Goal: Task Accomplishment & Management: Use online tool/utility

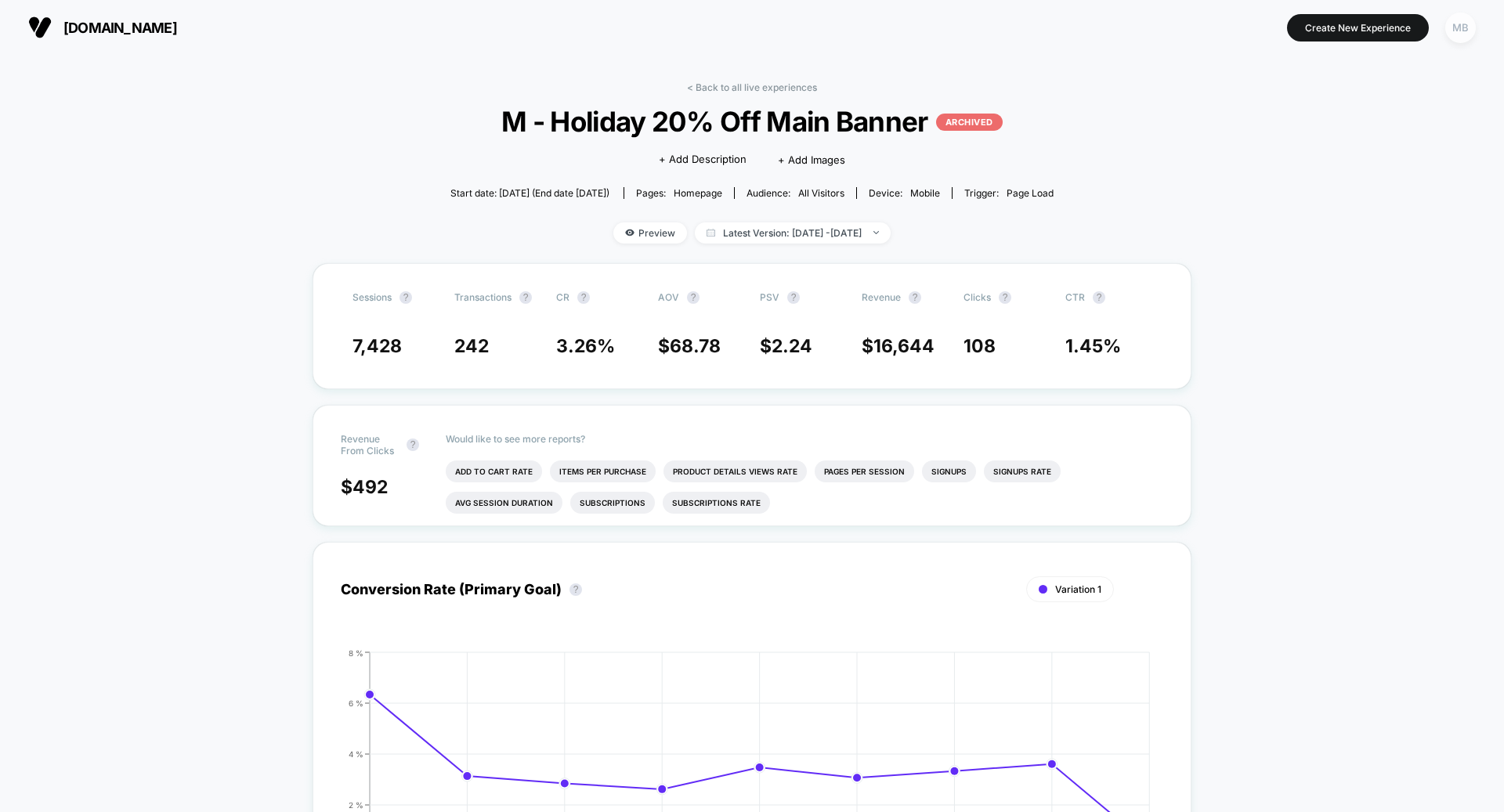
click at [1460, 34] on div "MB" at bounding box center [1460, 27] width 30 height 30
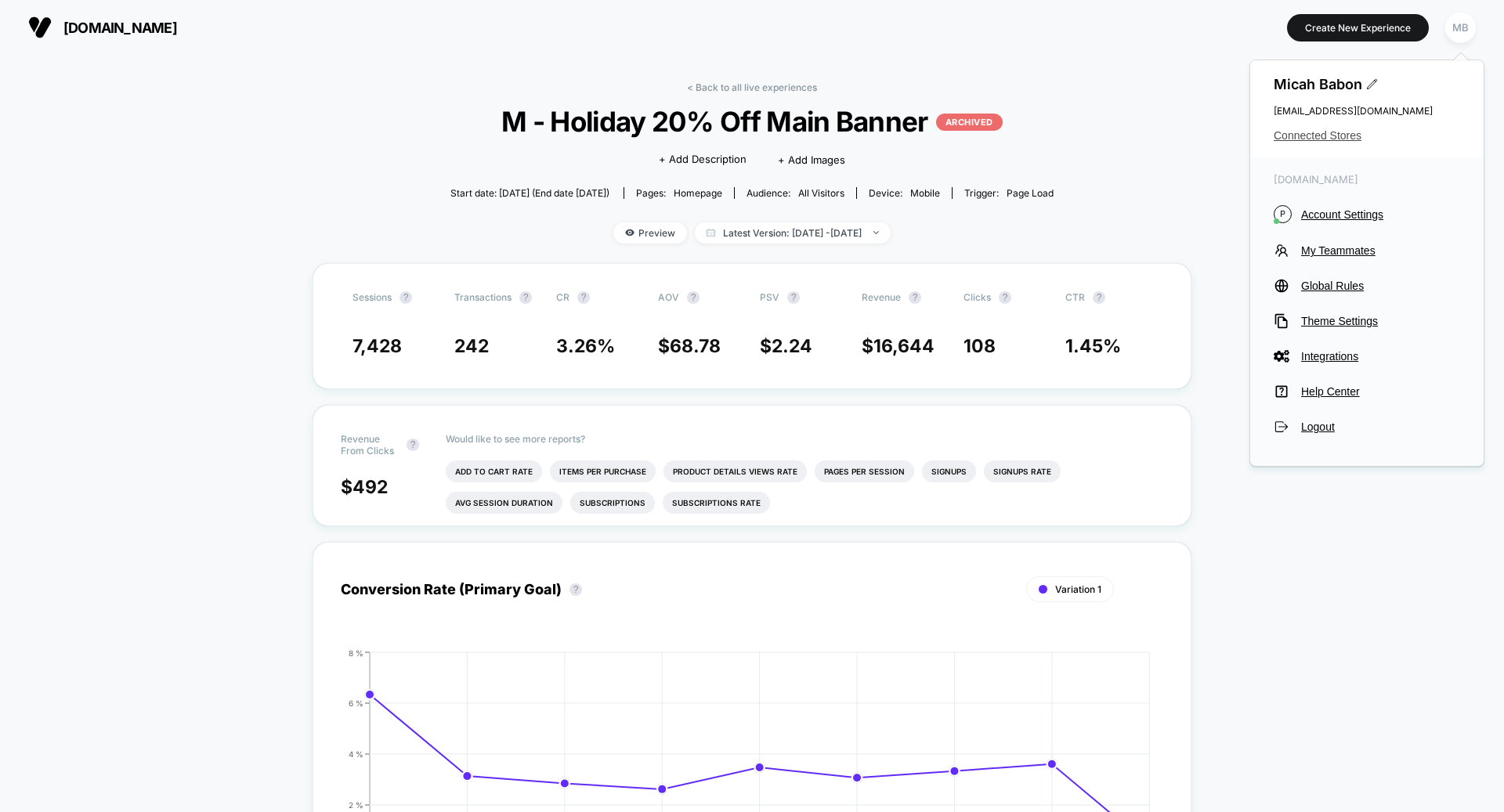
click at [1318, 138] on span "Connected Stores" at bounding box center [1366, 135] width 186 height 12
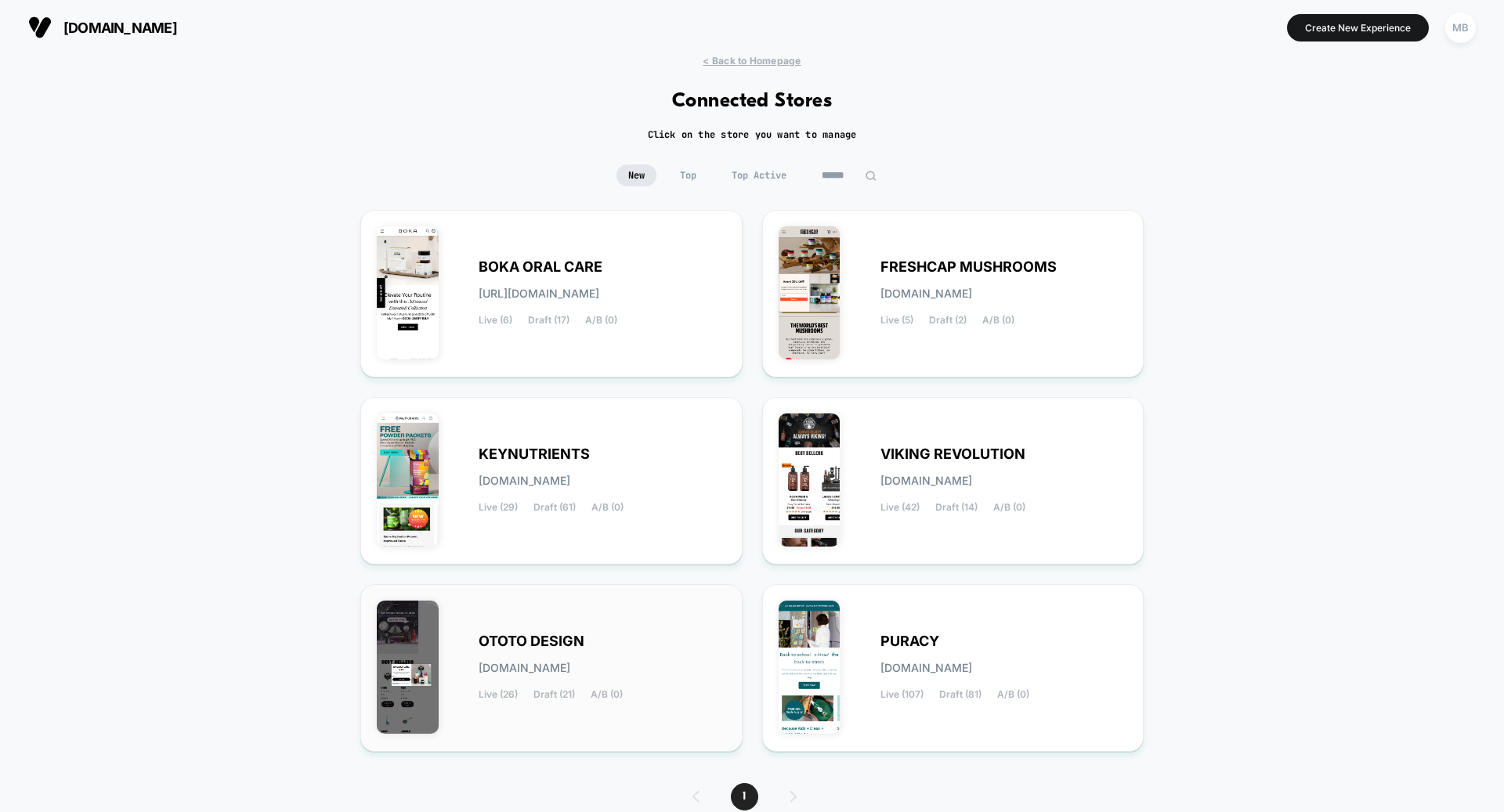
click at [596, 640] on div "OTOTO DESIGN [DOMAIN_NAME] Live (26) Draft (21) A/B (0)" at bounding box center [602, 668] width 247 height 64
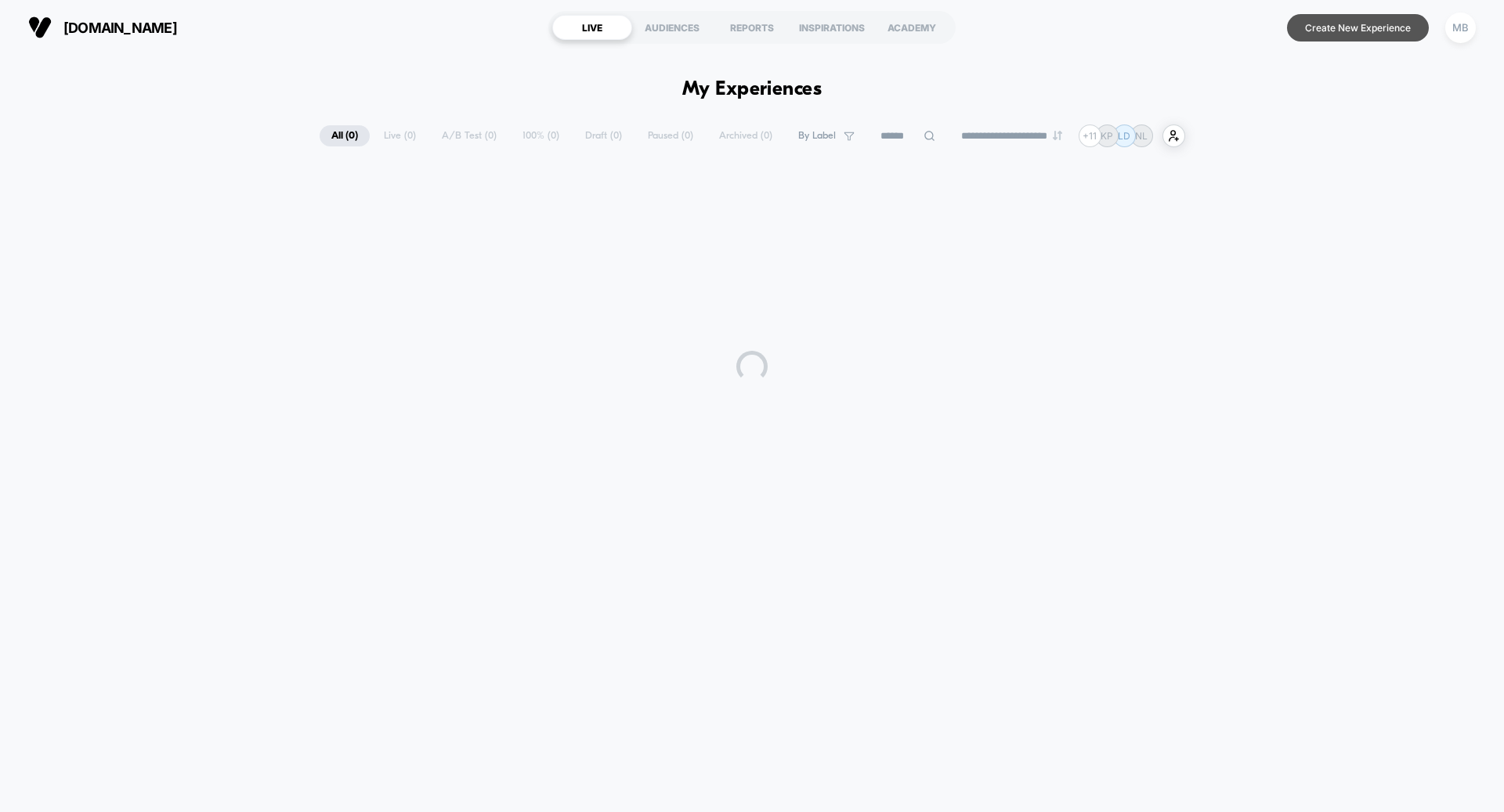
click at [1328, 26] on button "Create New Experience" at bounding box center [1357, 27] width 142 height 27
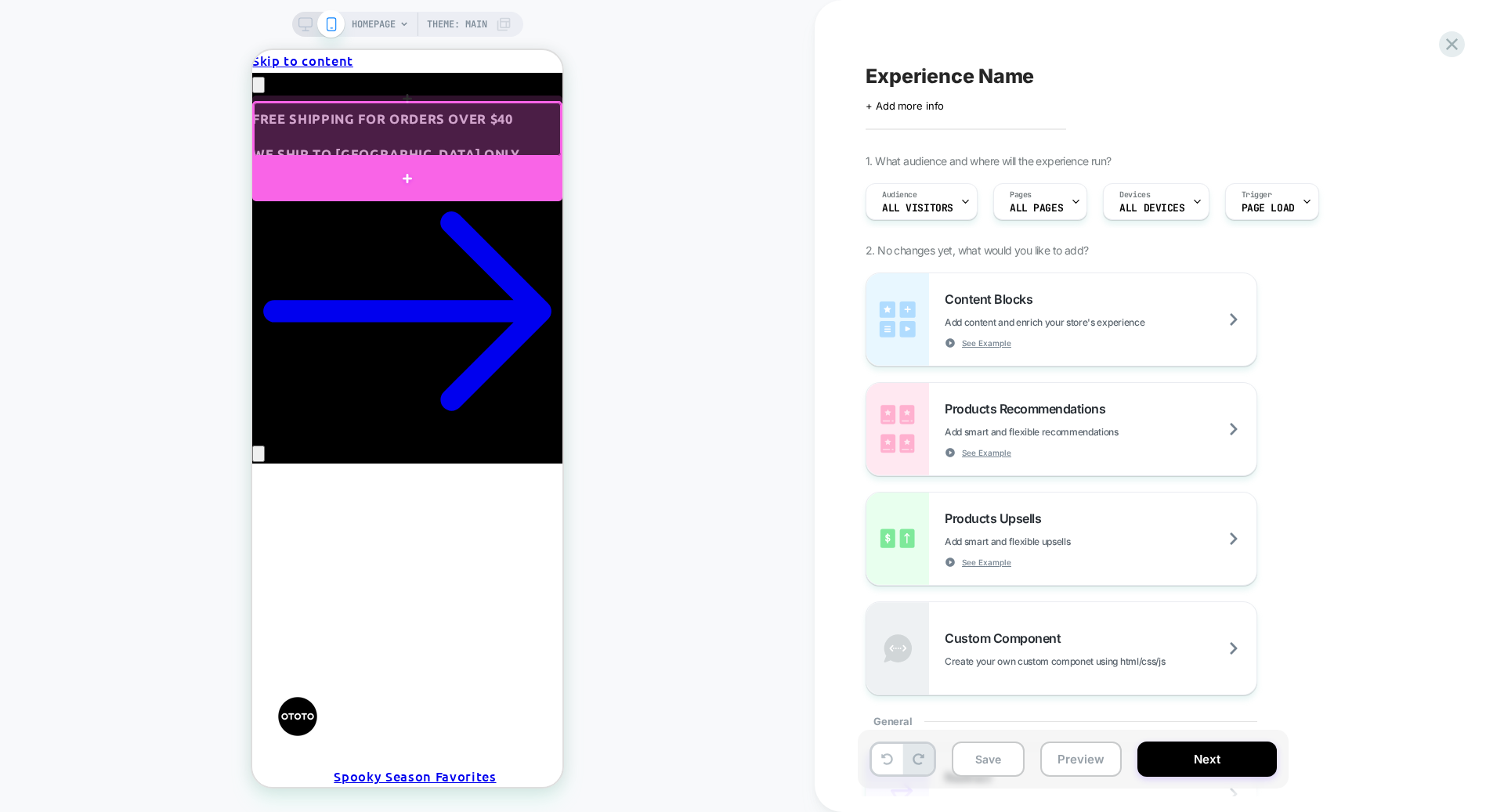
click at [387, 178] on div at bounding box center [407, 178] width 310 height 44
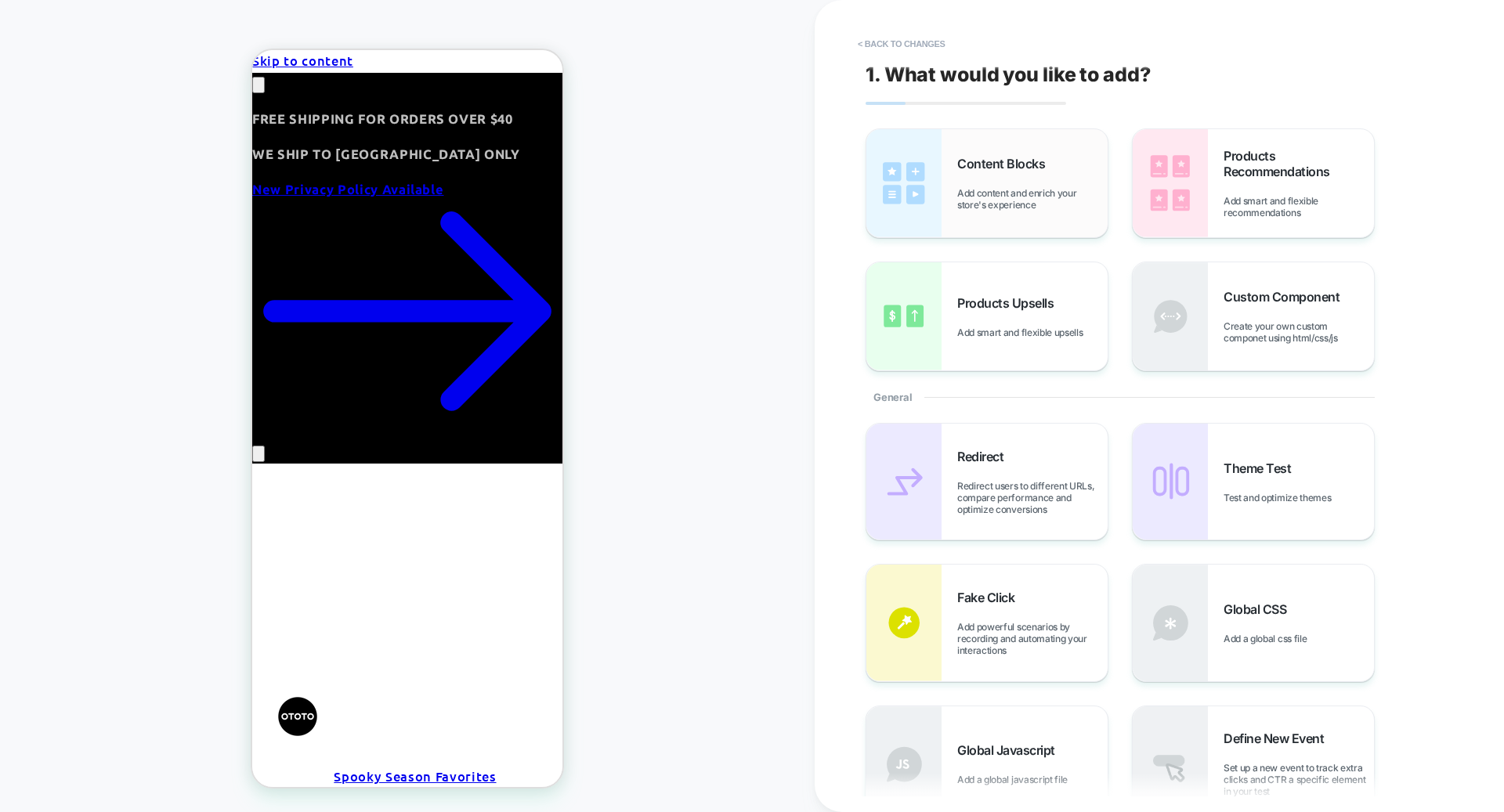
click at [927, 204] on img at bounding box center [903, 184] width 75 height 108
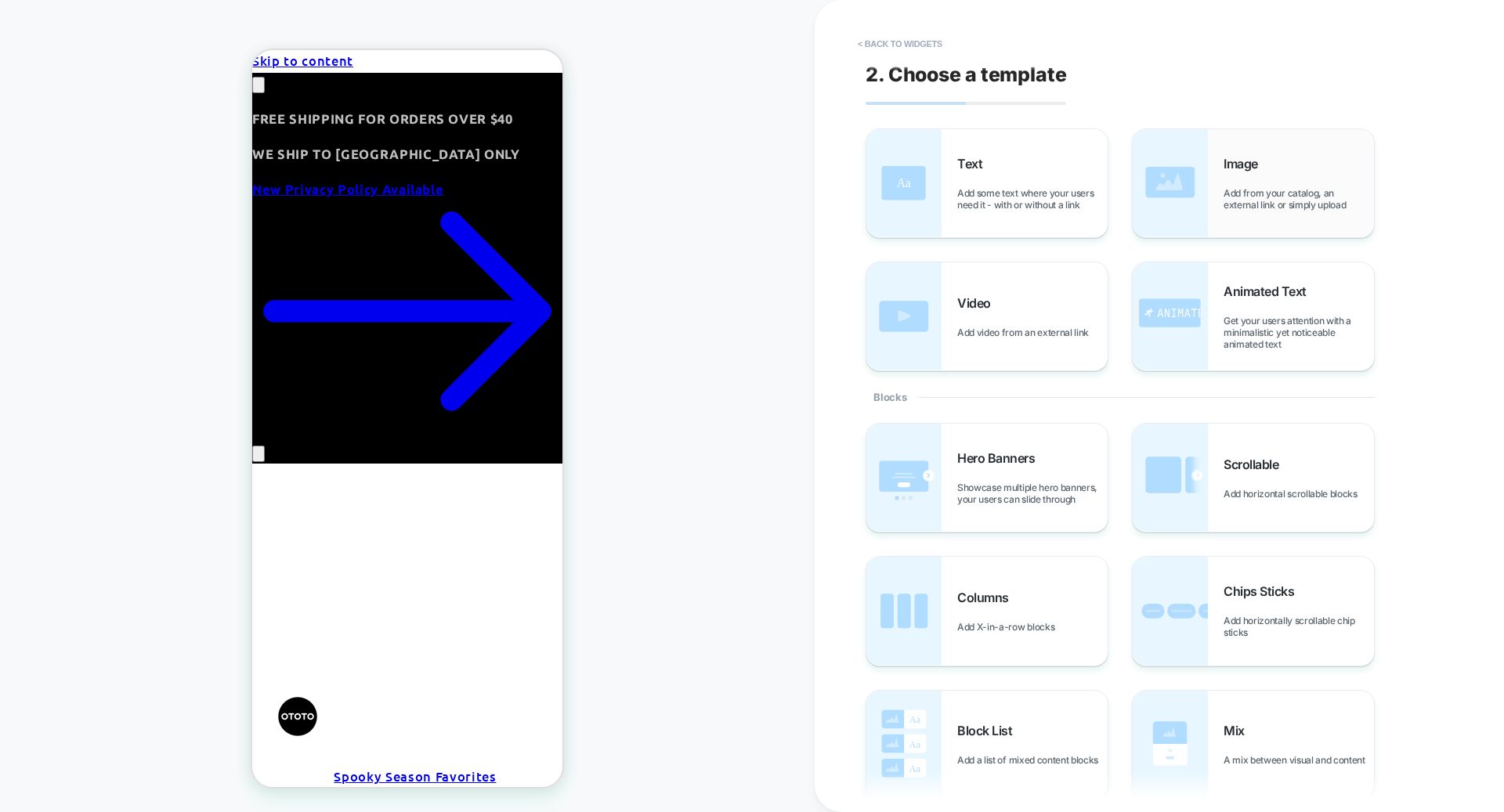
click at [1193, 211] on img at bounding box center [1169, 184] width 75 height 108
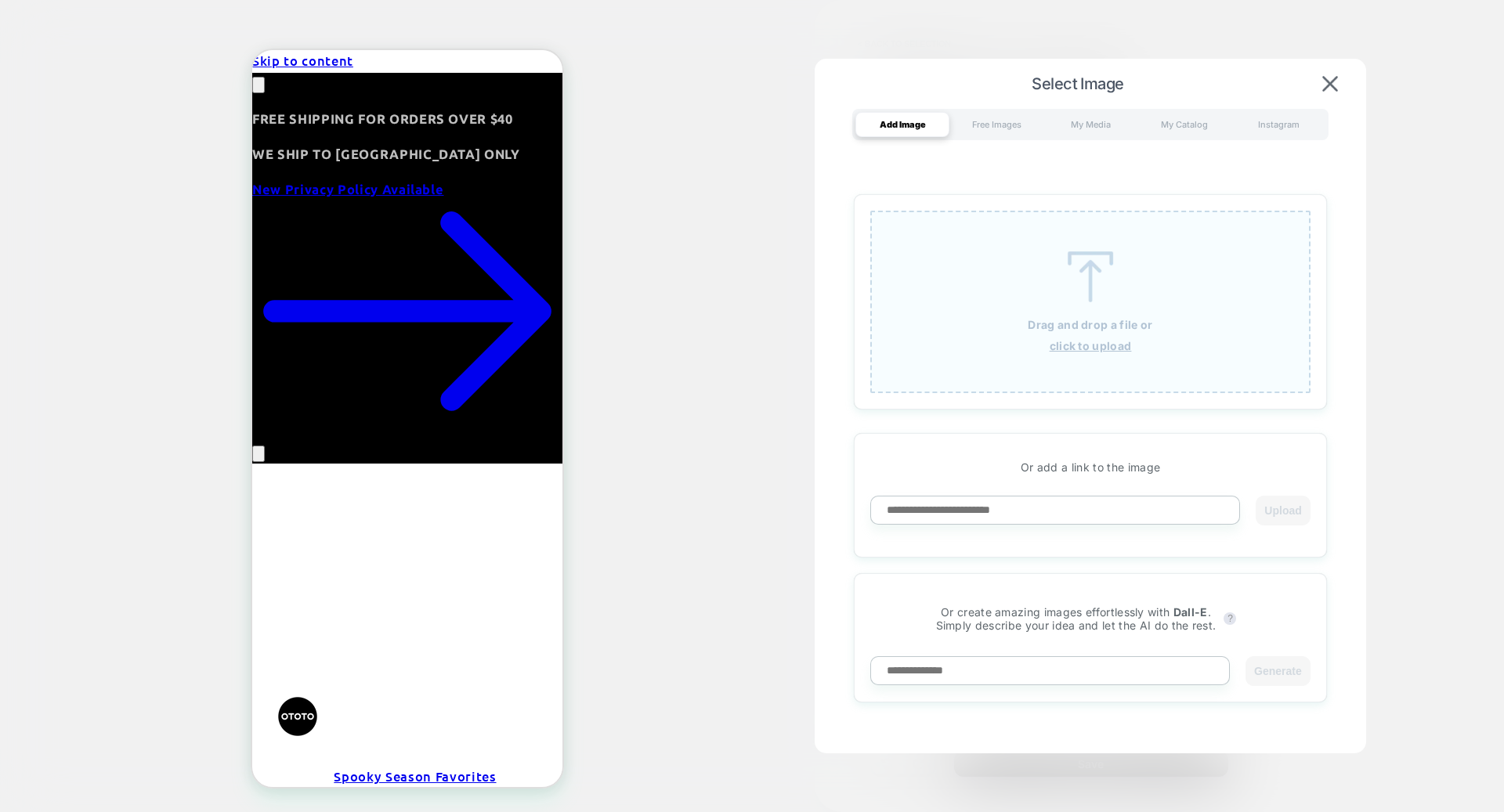
click at [1033, 309] on div "Drag and drop a file or click to upload" at bounding box center [1089, 302] width 440 height 183
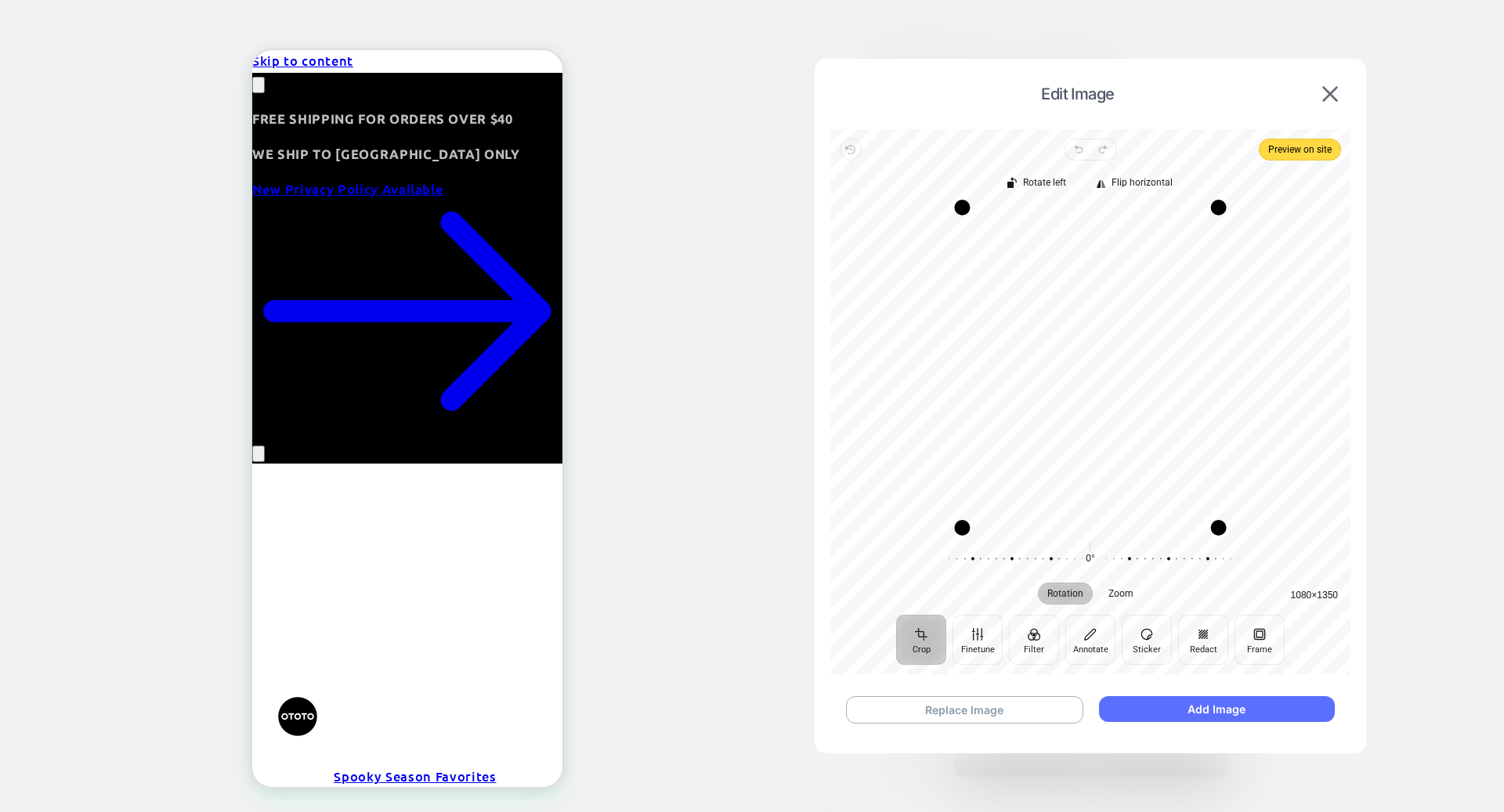
click at [1136, 715] on button "Add Image" at bounding box center [1216, 709] width 236 height 26
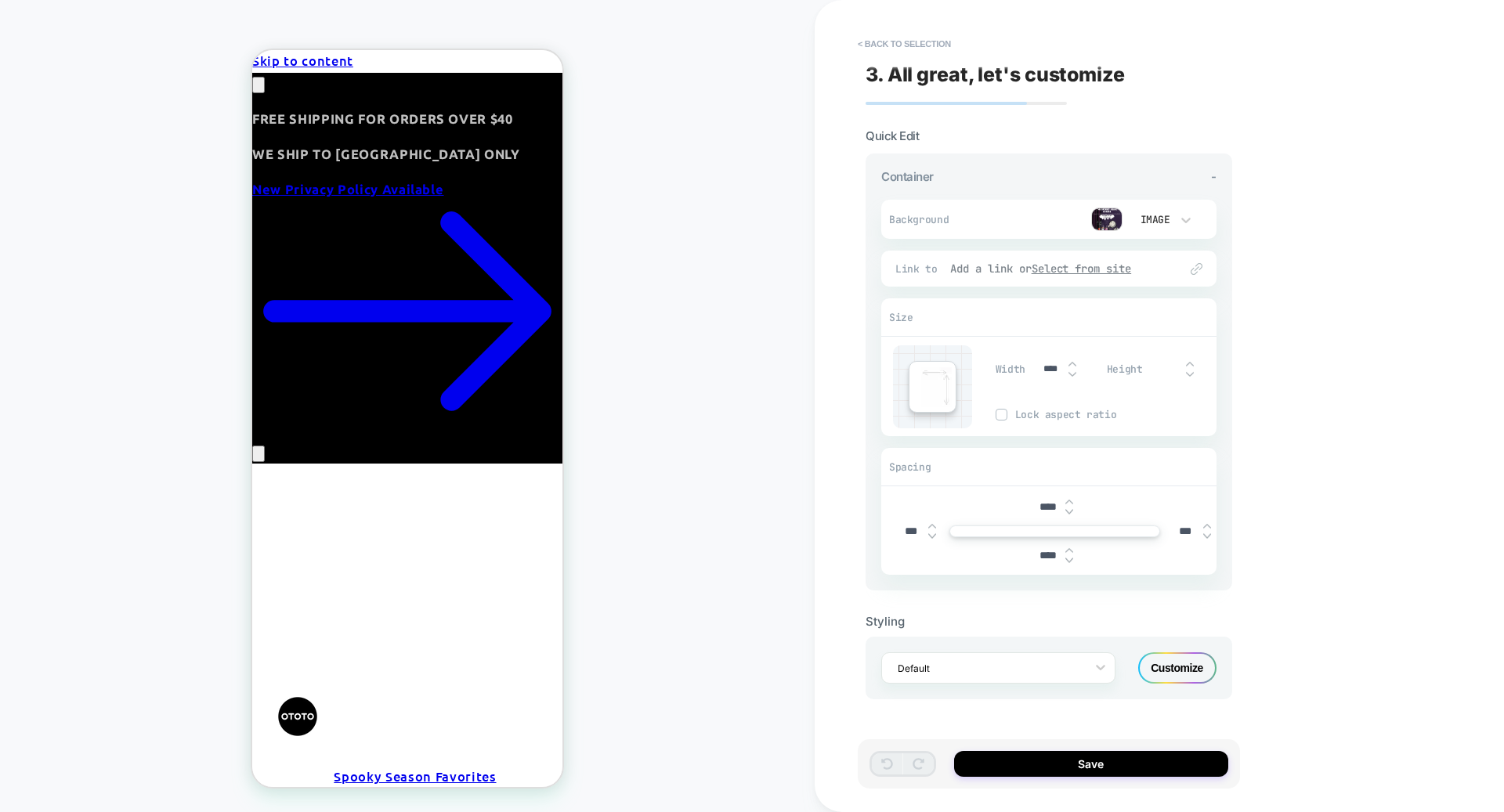
click at [1091, 271] on u "Select from site" at bounding box center [1082, 268] width 100 height 14
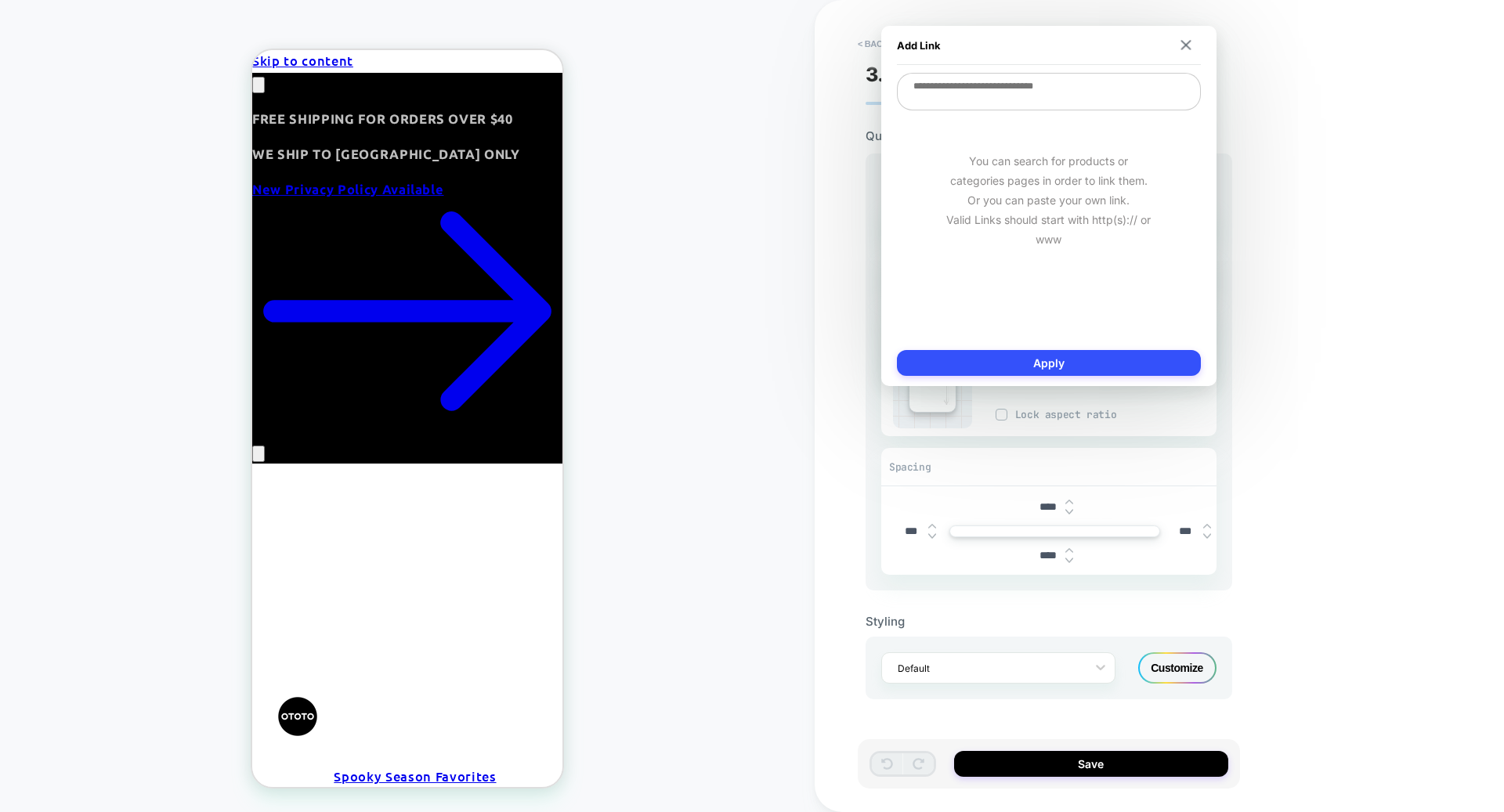
click at [1039, 94] on textarea at bounding box center [1048, 92] width 304 height 38
paste textarea "**********"
type textarea "**********"
click at [1057, 364] on button "Apply" at bounding box center [1048, 362] width 304 height 26
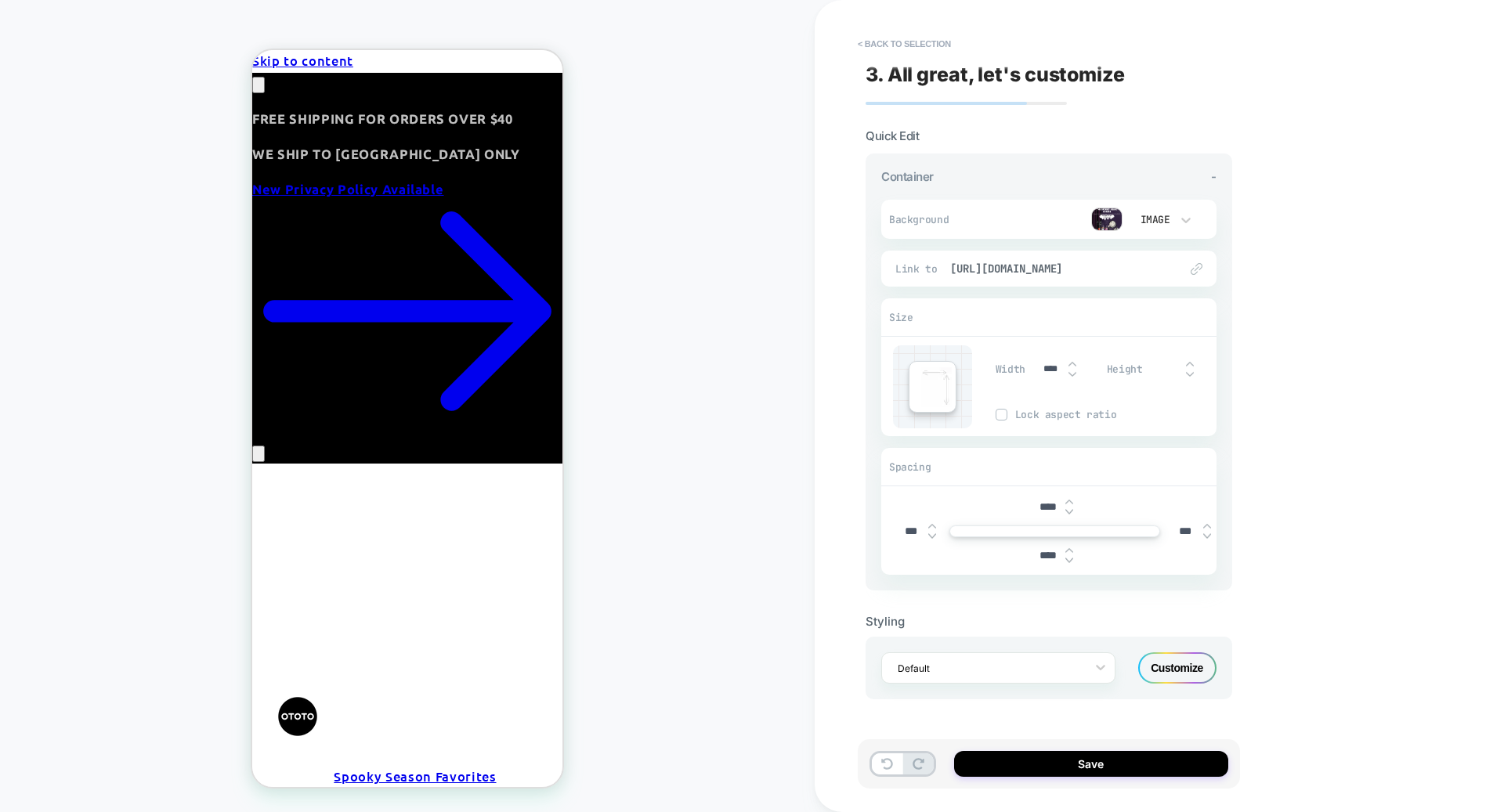
click at [1039, 509] on input "****" at bounding box center [1047, 507] width 35 height 13
type input "***"
click at [1089, 758] on button "Save" at bounding box center [1091, 764] width 274 height 26
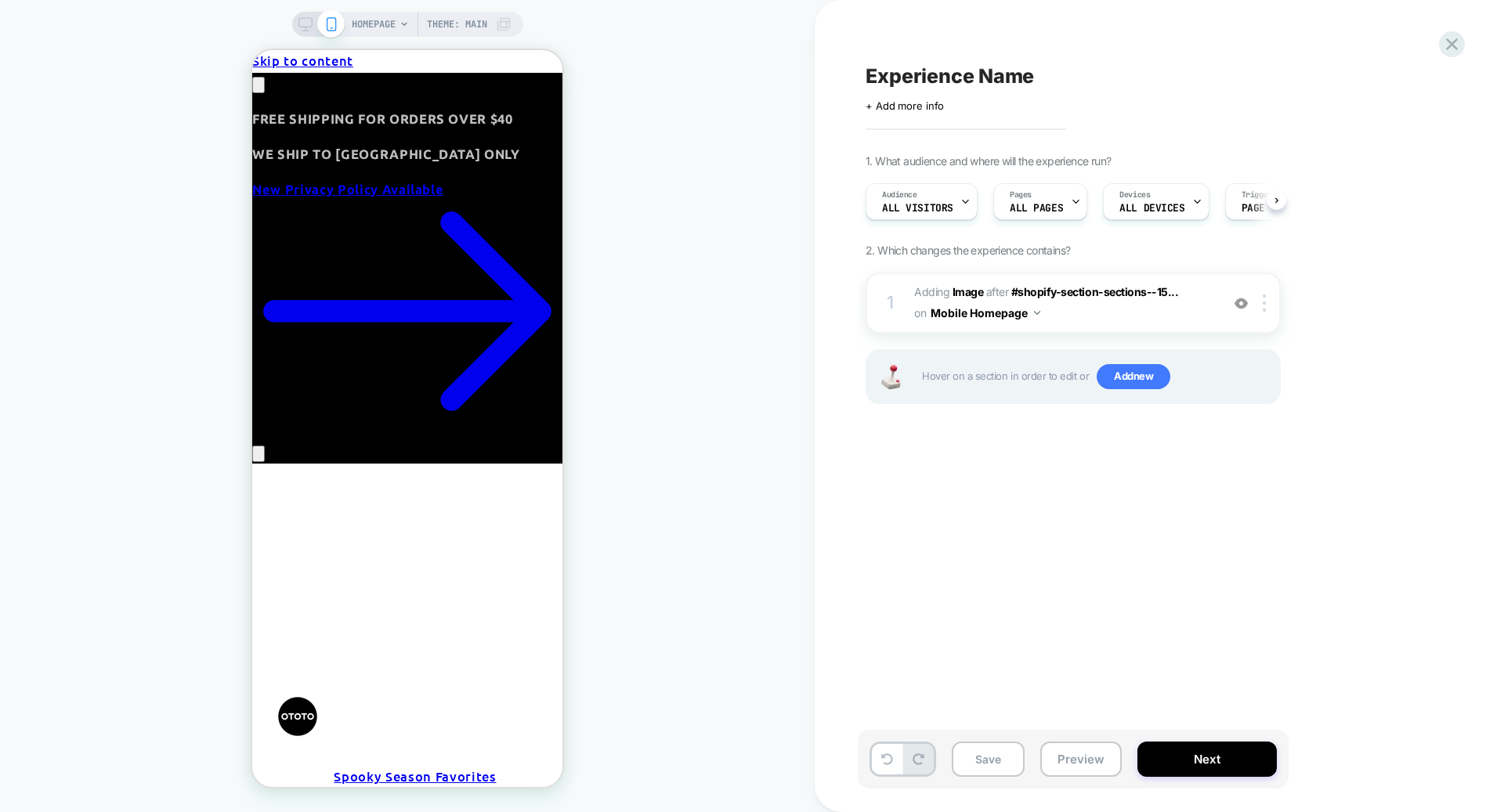
scroll to position [0, 1]
click at [1165, 209] on span "ALL DEVICES" at bounding box center [1151, 208] width 65 height 11
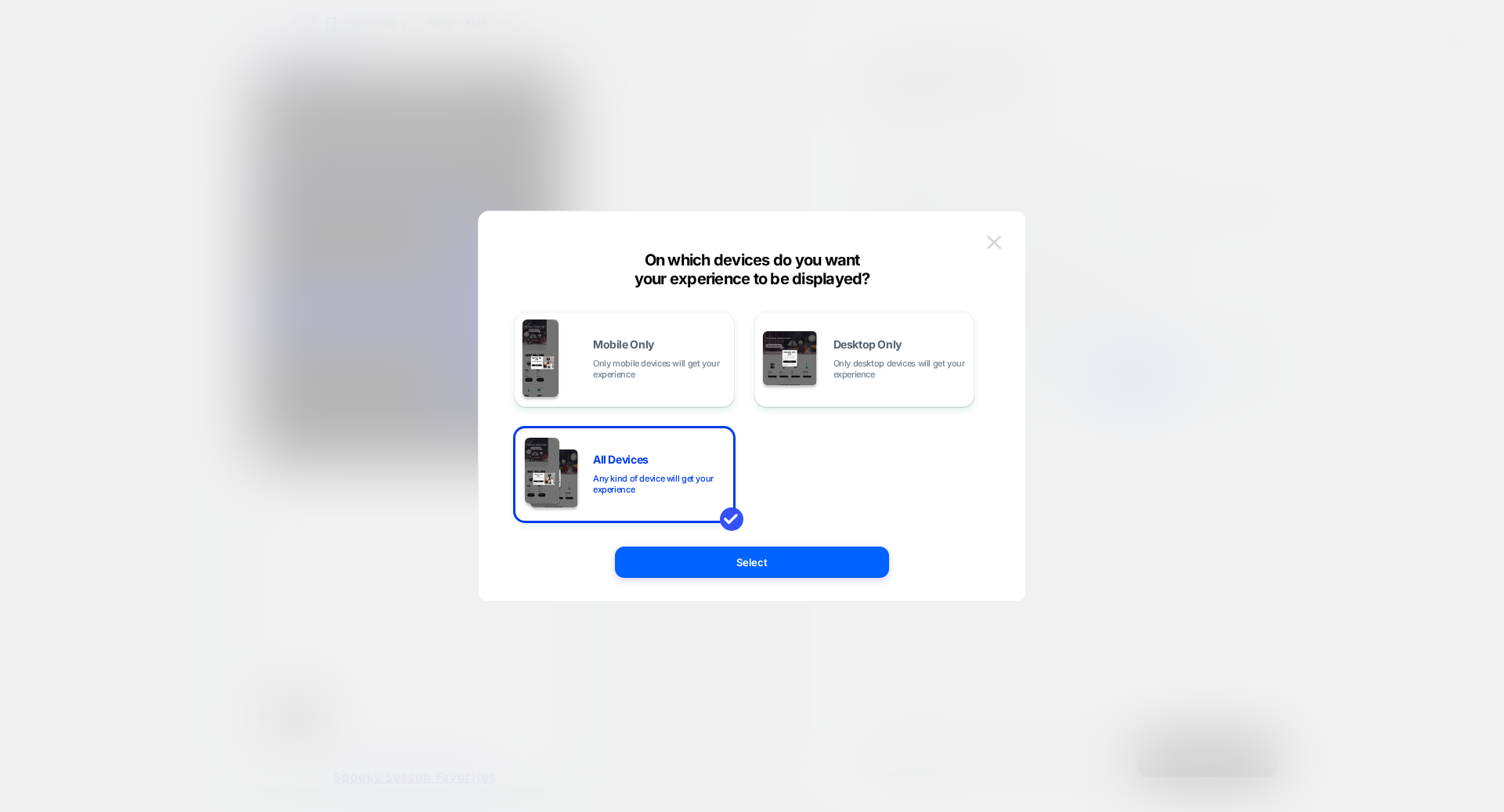
click at [985, 245] on button at bounding box center [994, 242] width 24 height 24
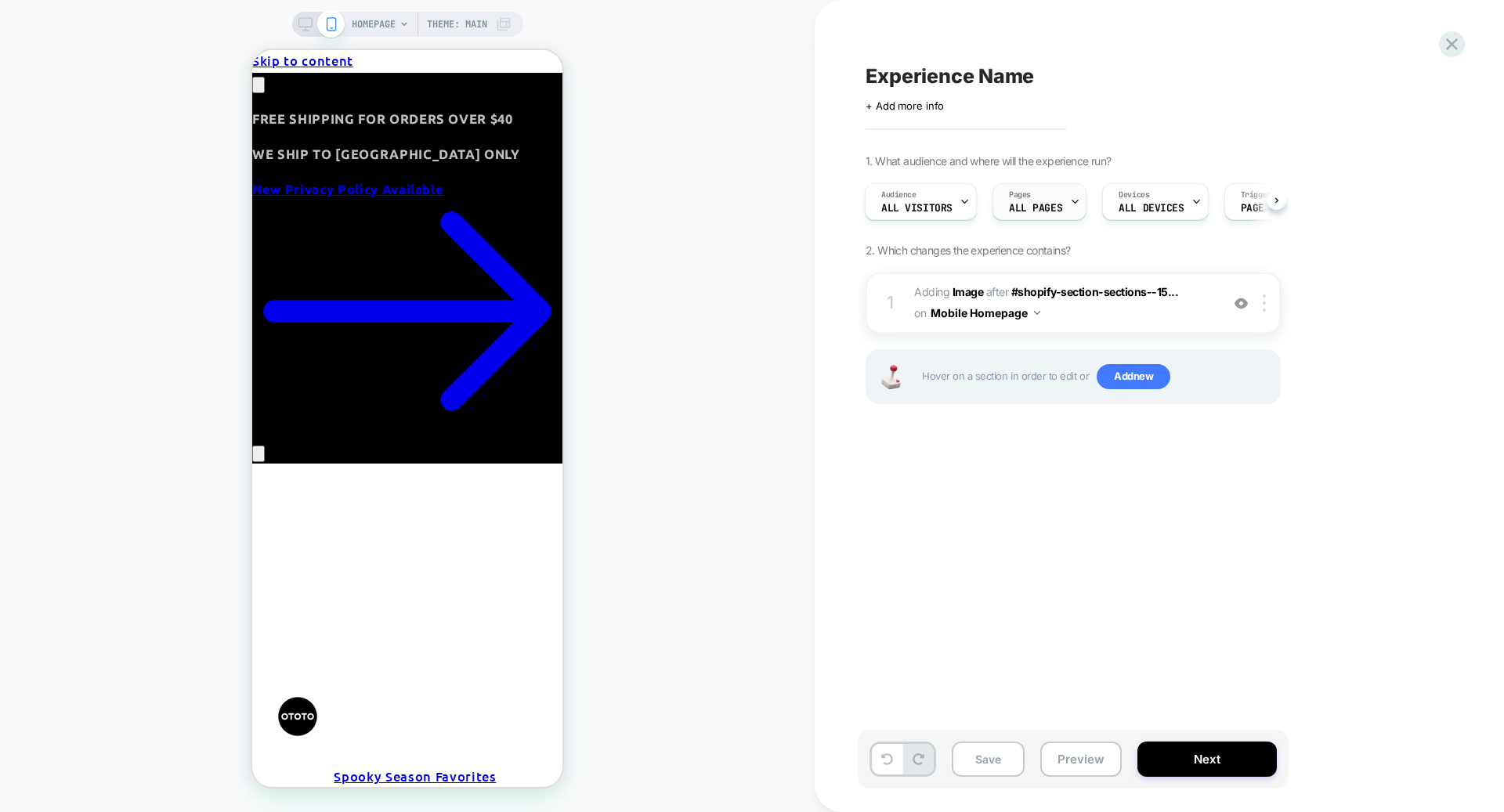
click at [1060, 211] on div "Pages ALL PAGES" at bounding box center [1035, 201] width 84 height 35
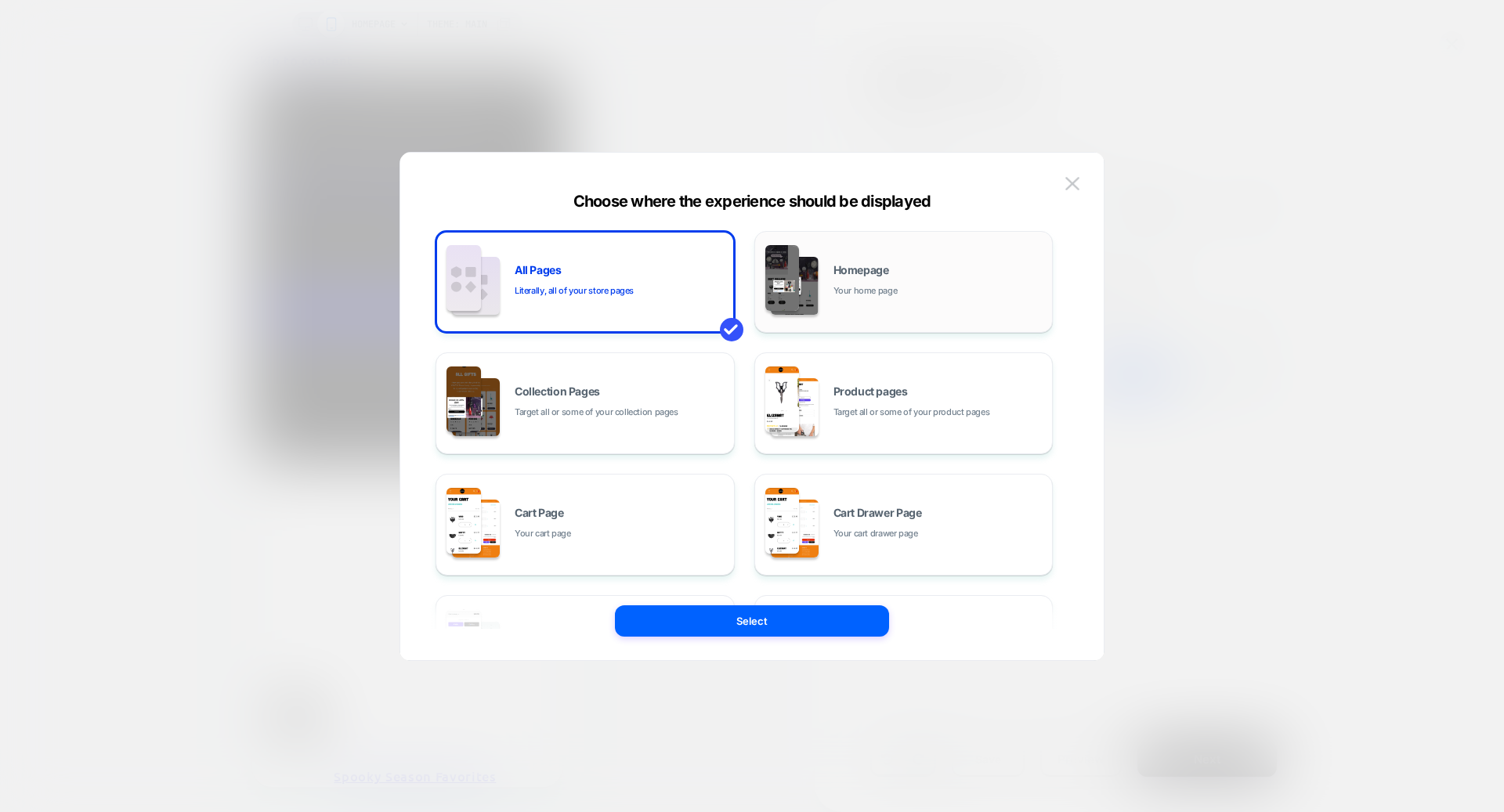
click at [802, 309] on img at bounding box center [794, 286] width 47 height 59
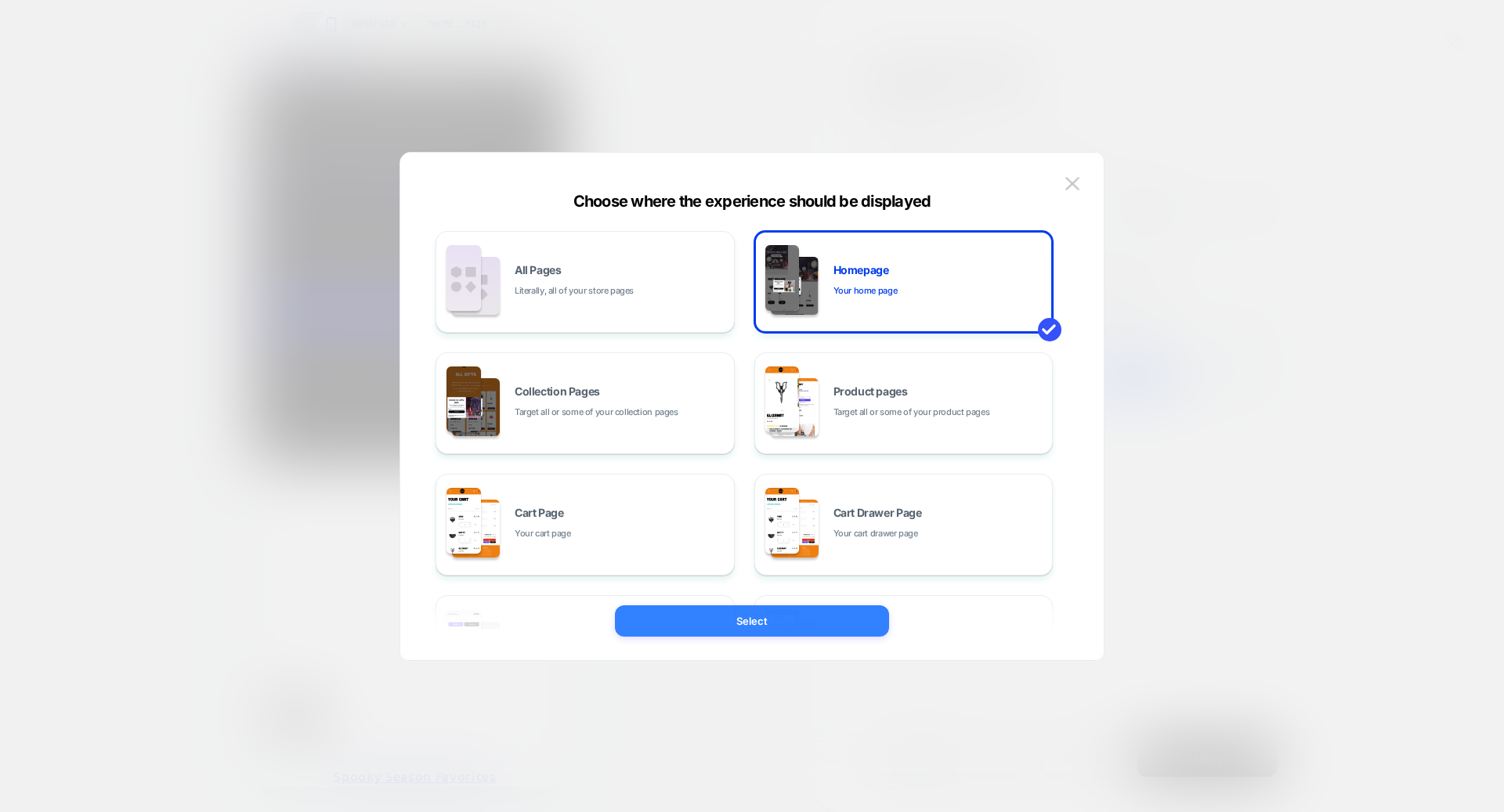
click at [813, 615] on button "Select" at bounding box center [752, 621] width 274 height 31
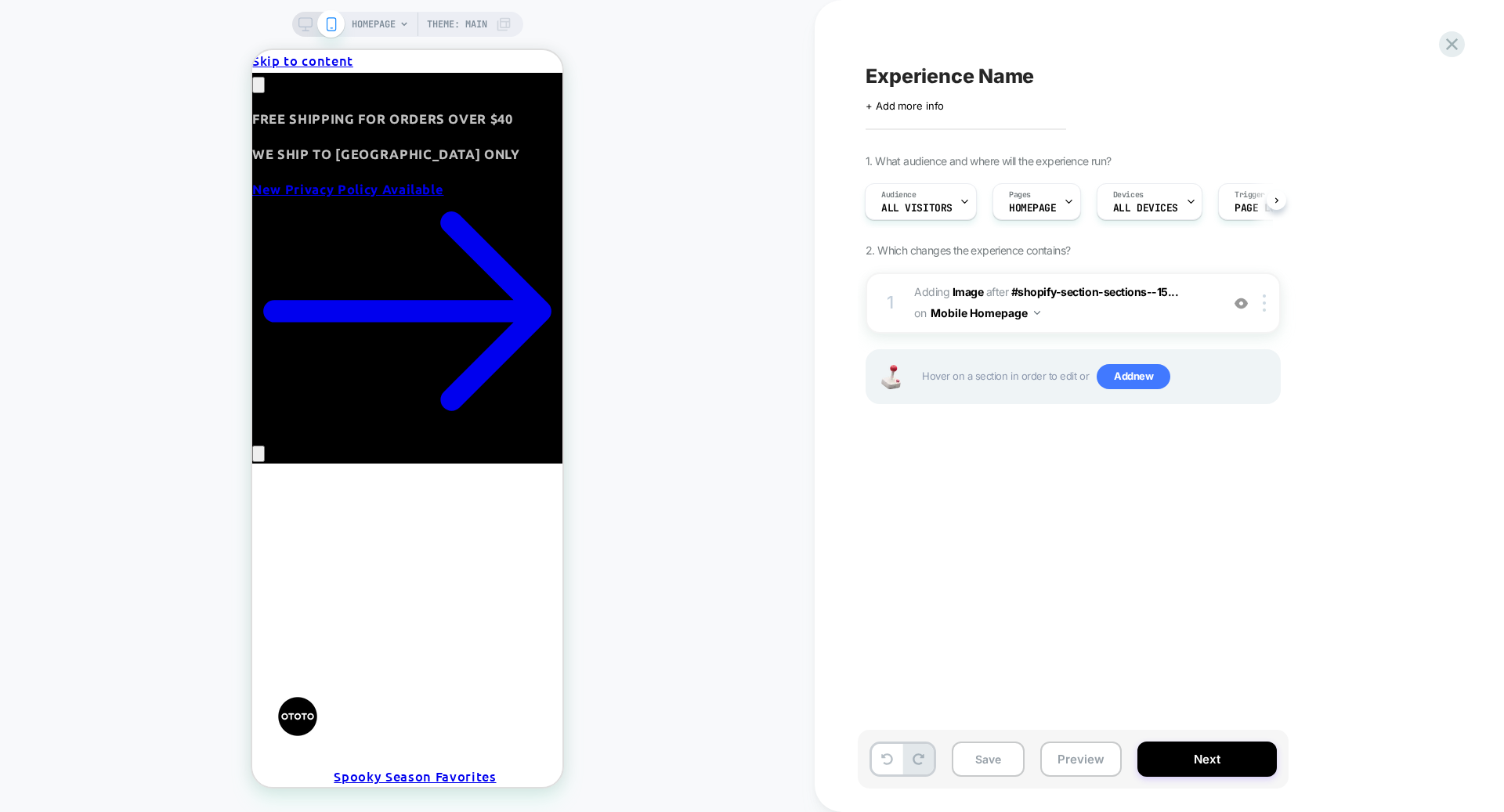
click at [300, 21] on icon at bounding box center [305, 24] width 14 height 14
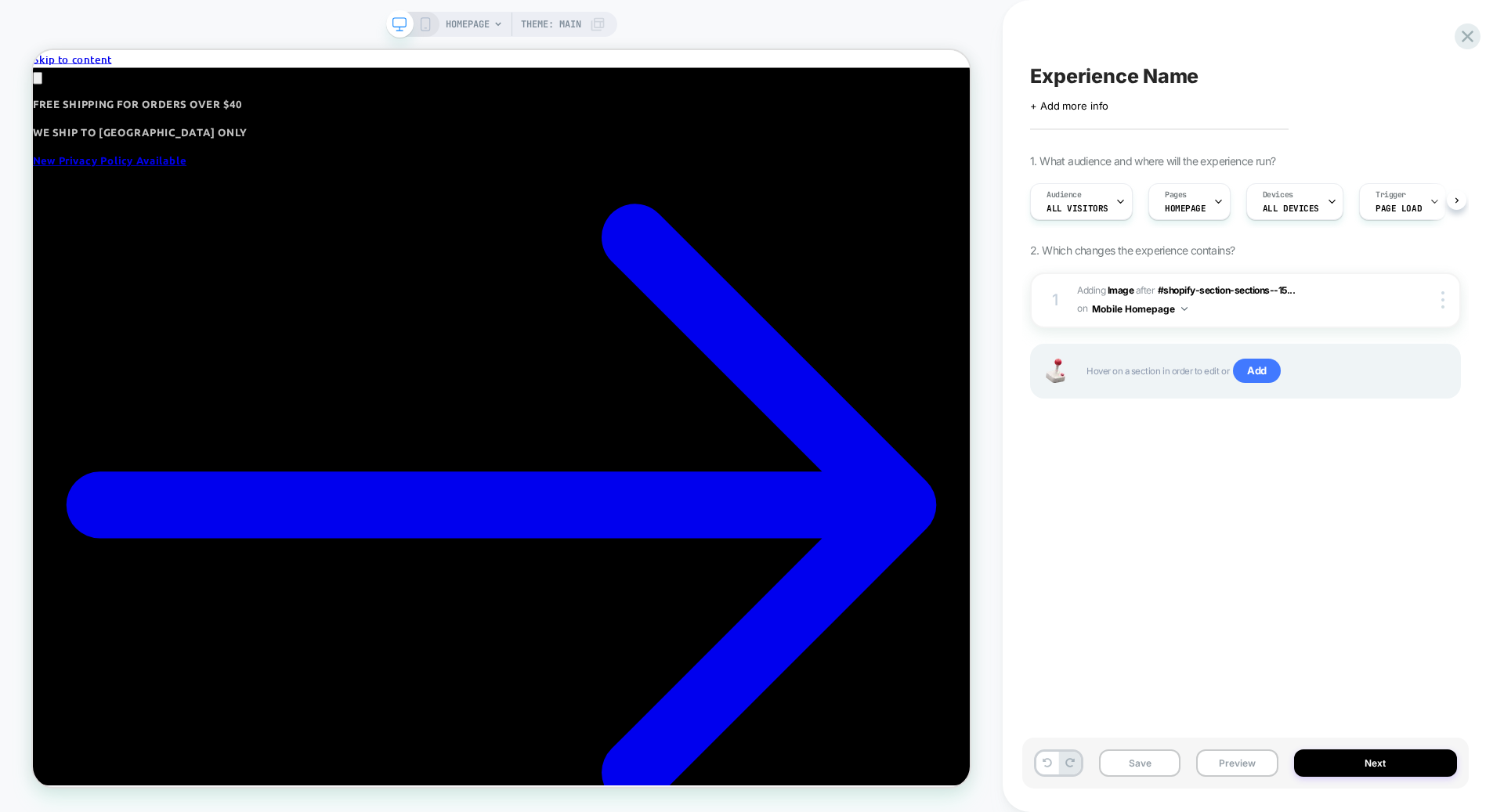
scroll to position [0, 1]
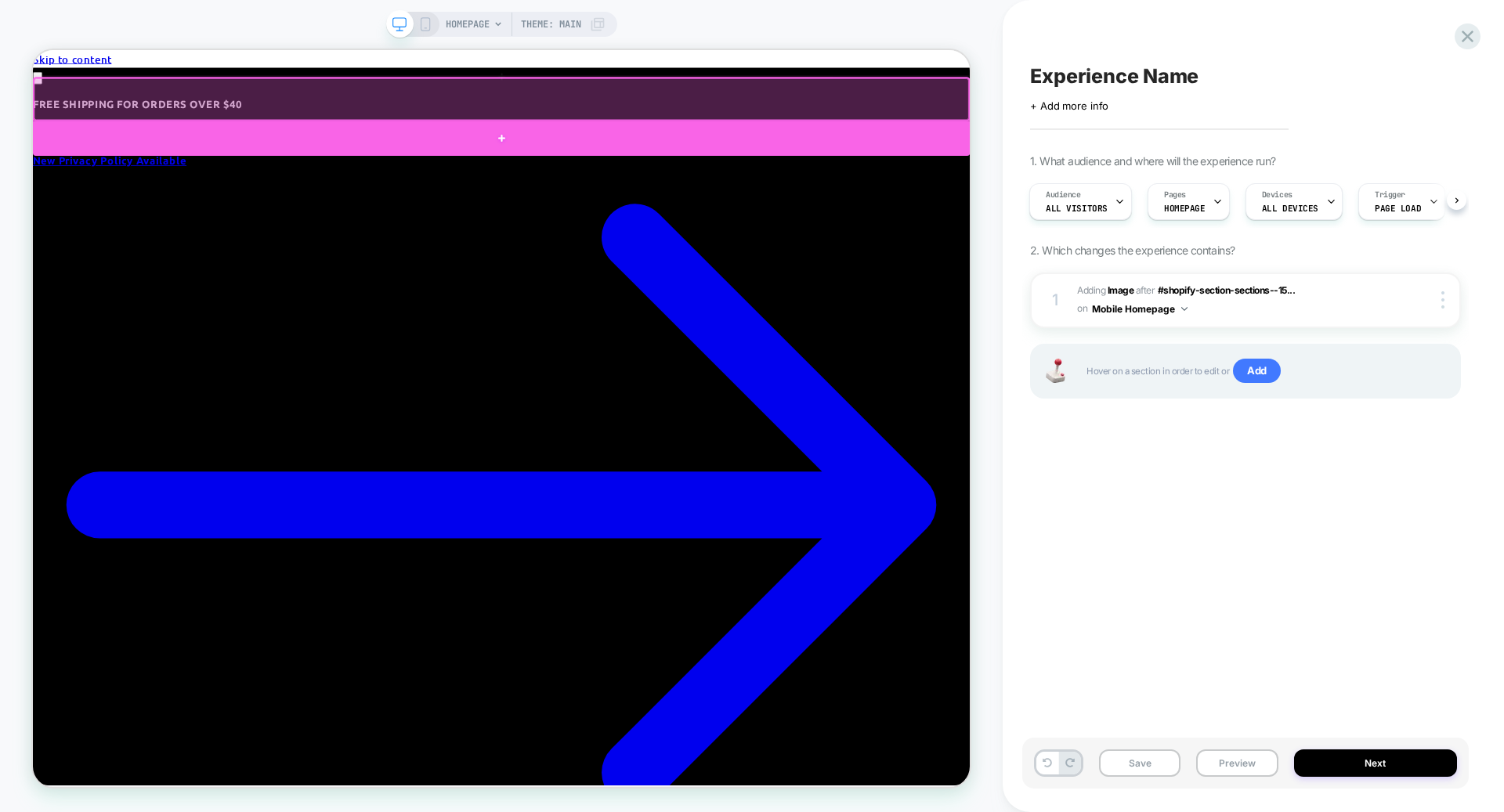
click at [929, 166] on div at bounding box center [658, 168] width 1249 height 46
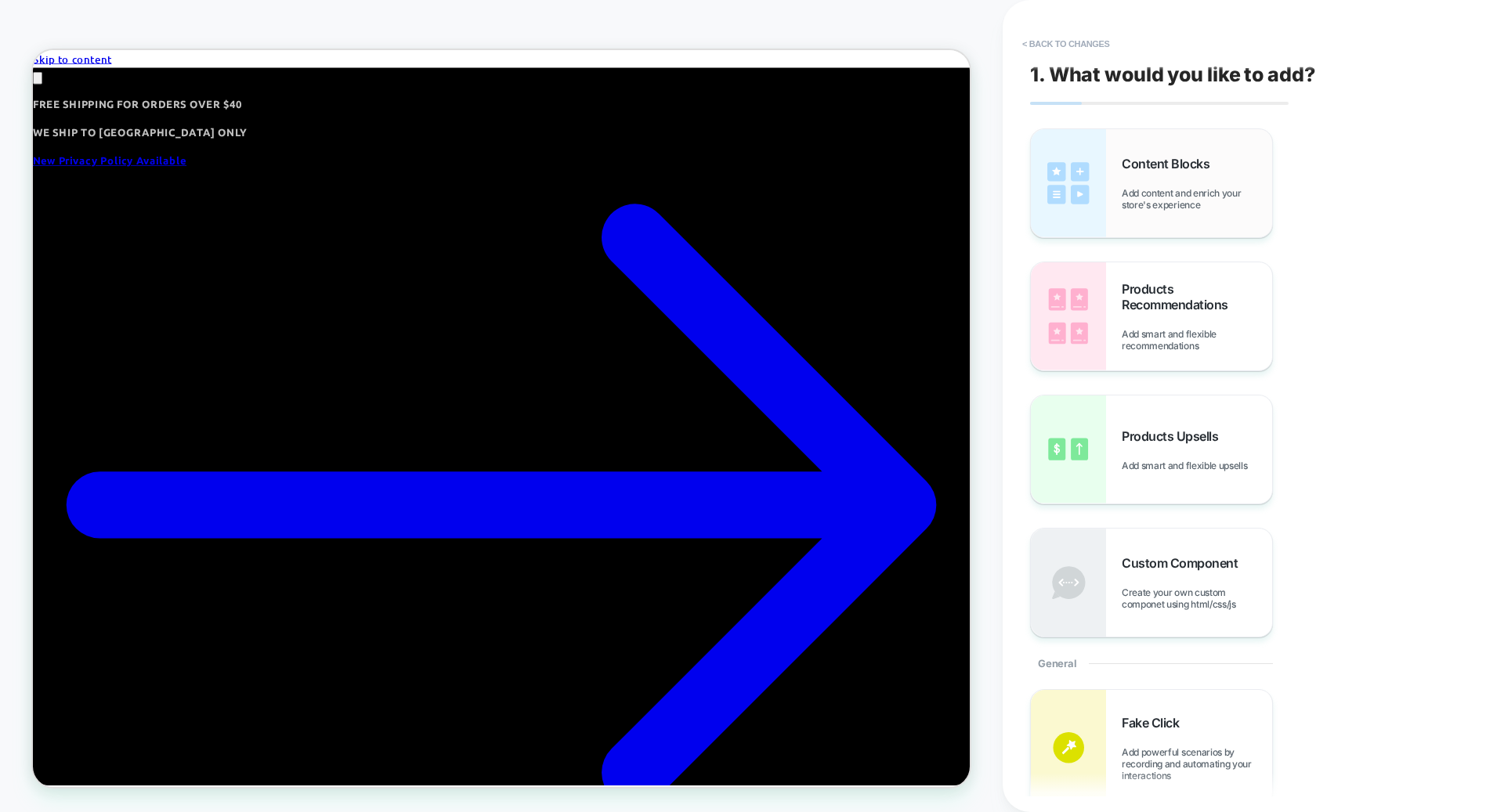
click at [1162, 203] on span "Add content and enrich your store's experience" at bounding box center [1196, 199] width 150 height 24
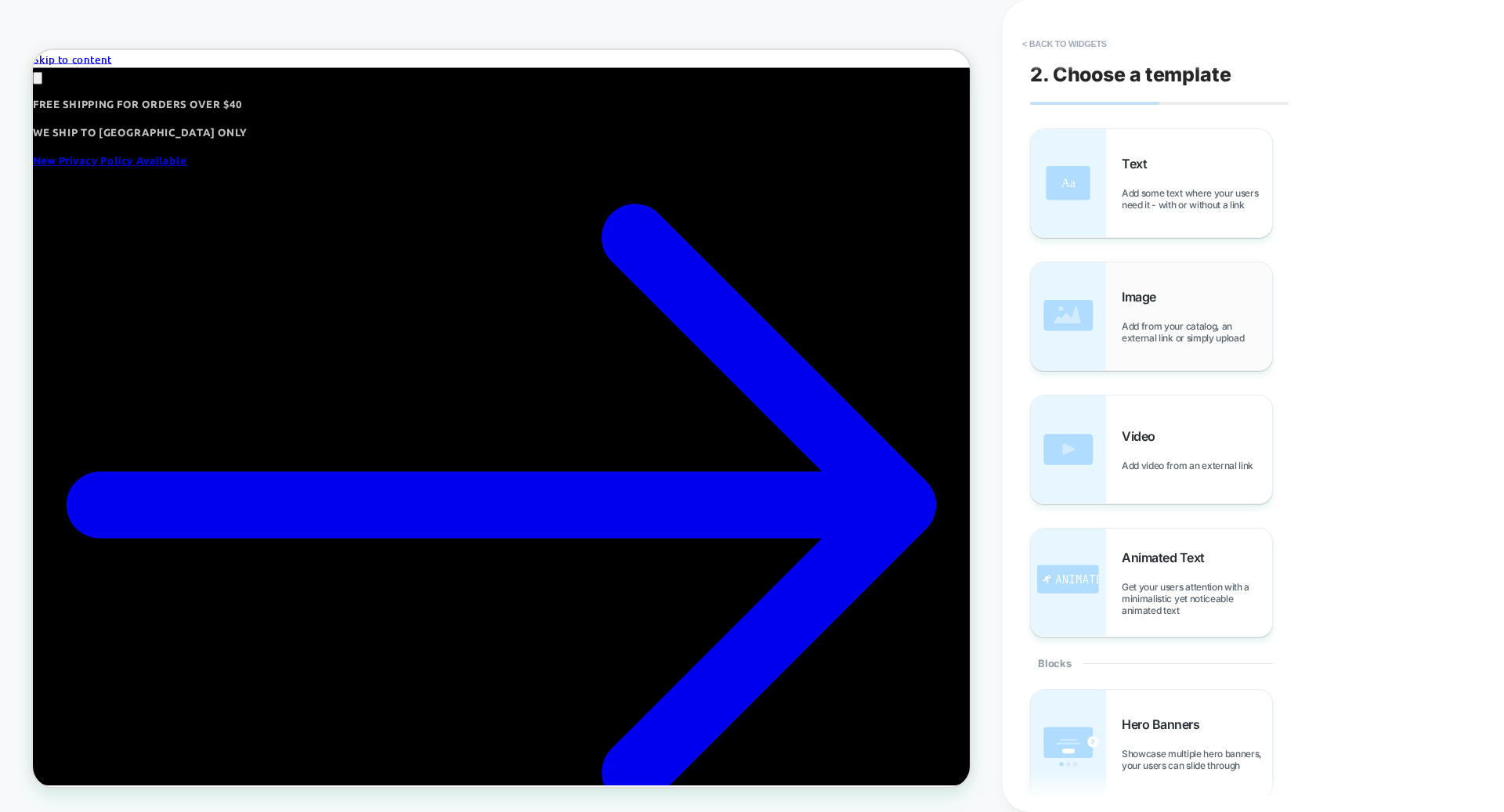
click at [1106, 334] on div "Image Add from your catalog, an external link or simply upload" at bounding box center [1151, 316] width 241 height 108
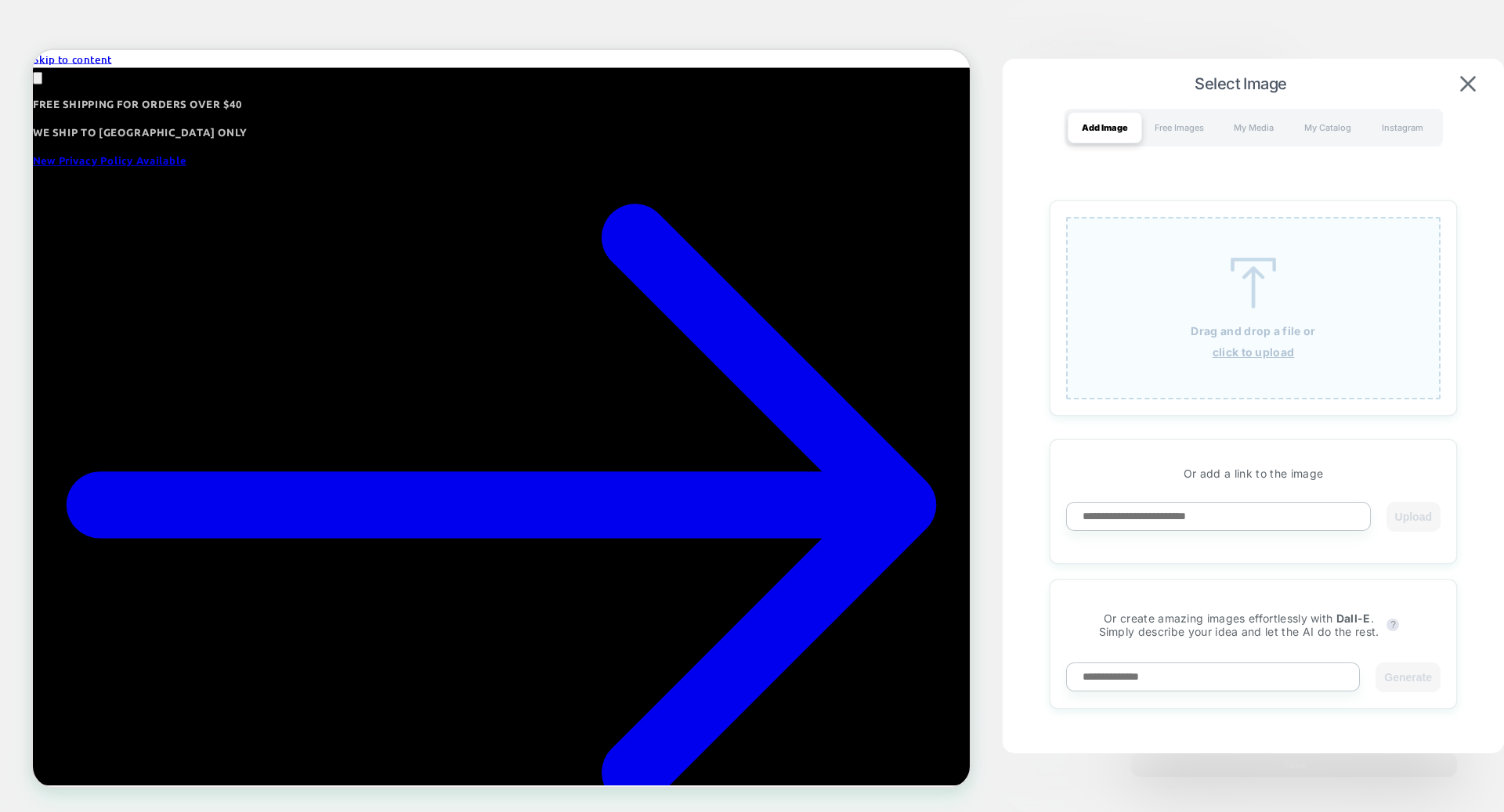
click at [1244, 274] on img at bounding box center [1253, 283] width 70 height 51
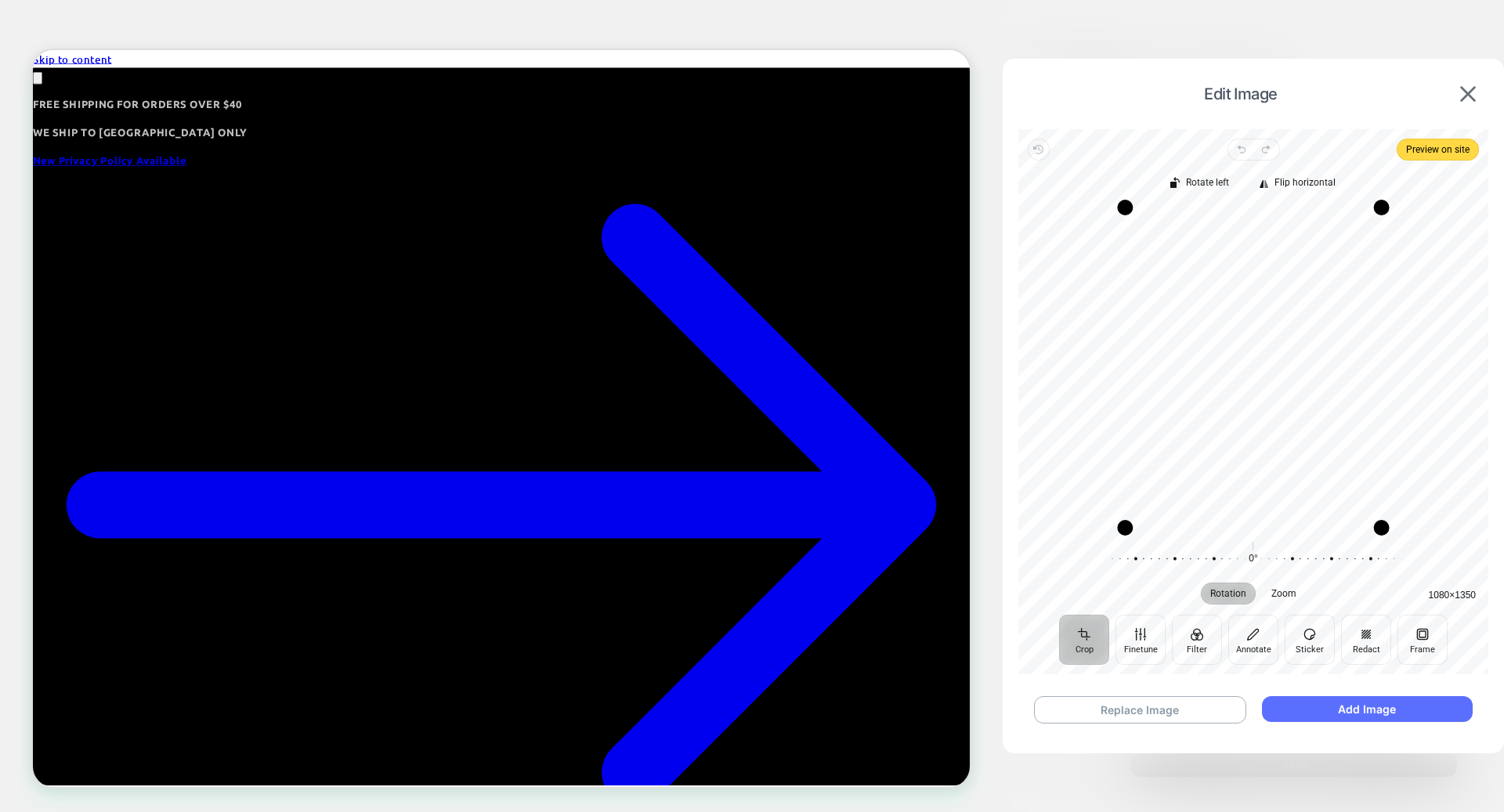
click at [1301, 704] on button "Add Image" at bounding box center [1367, 709] width 211 height 26
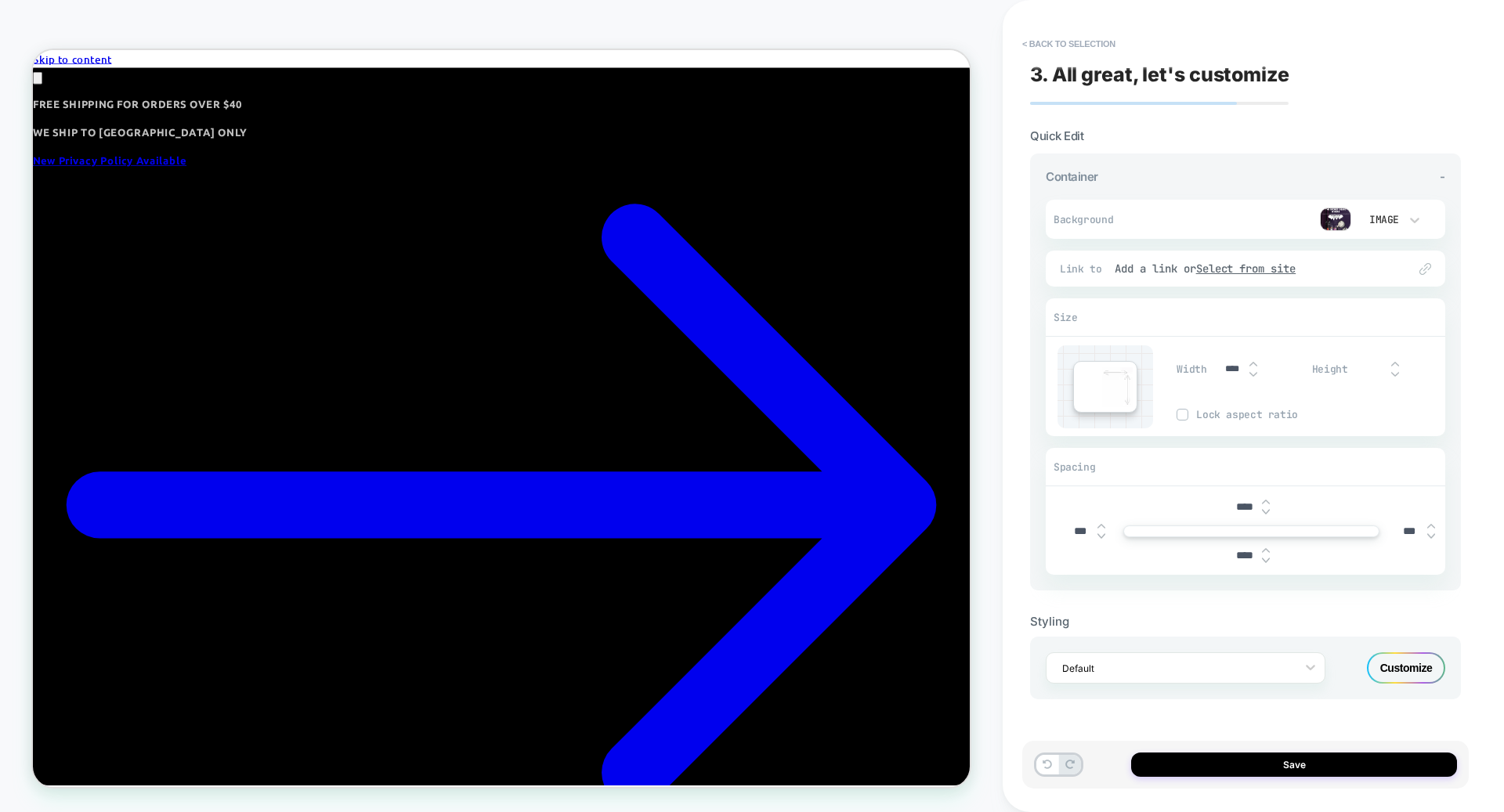
click at [1336, 222] on img at bounding box center [1335, 219] width 31 height 24
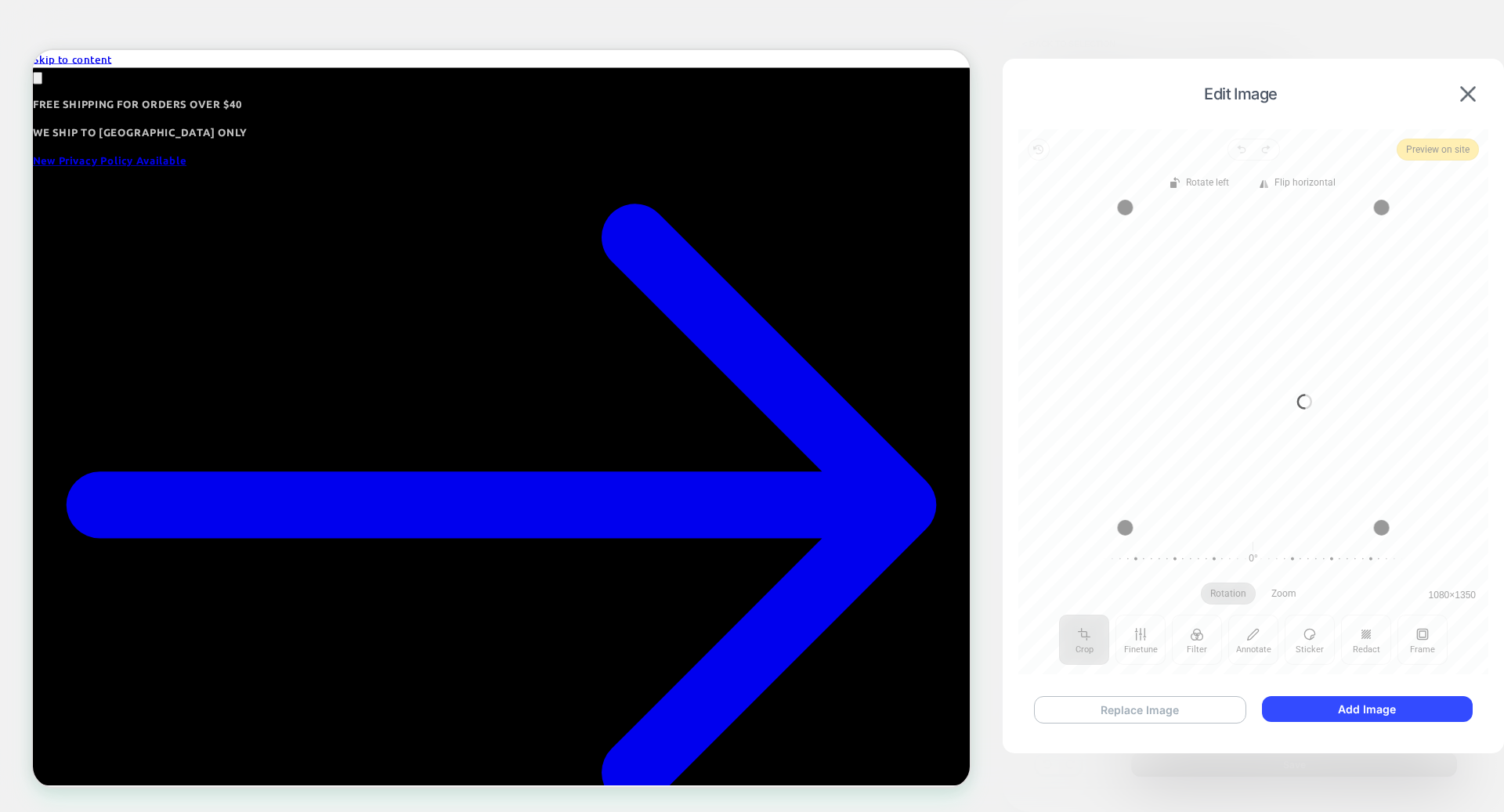
click at [1129, 715] on button "Replace Image" at bounding box center [1140, 710] width 212 height 27
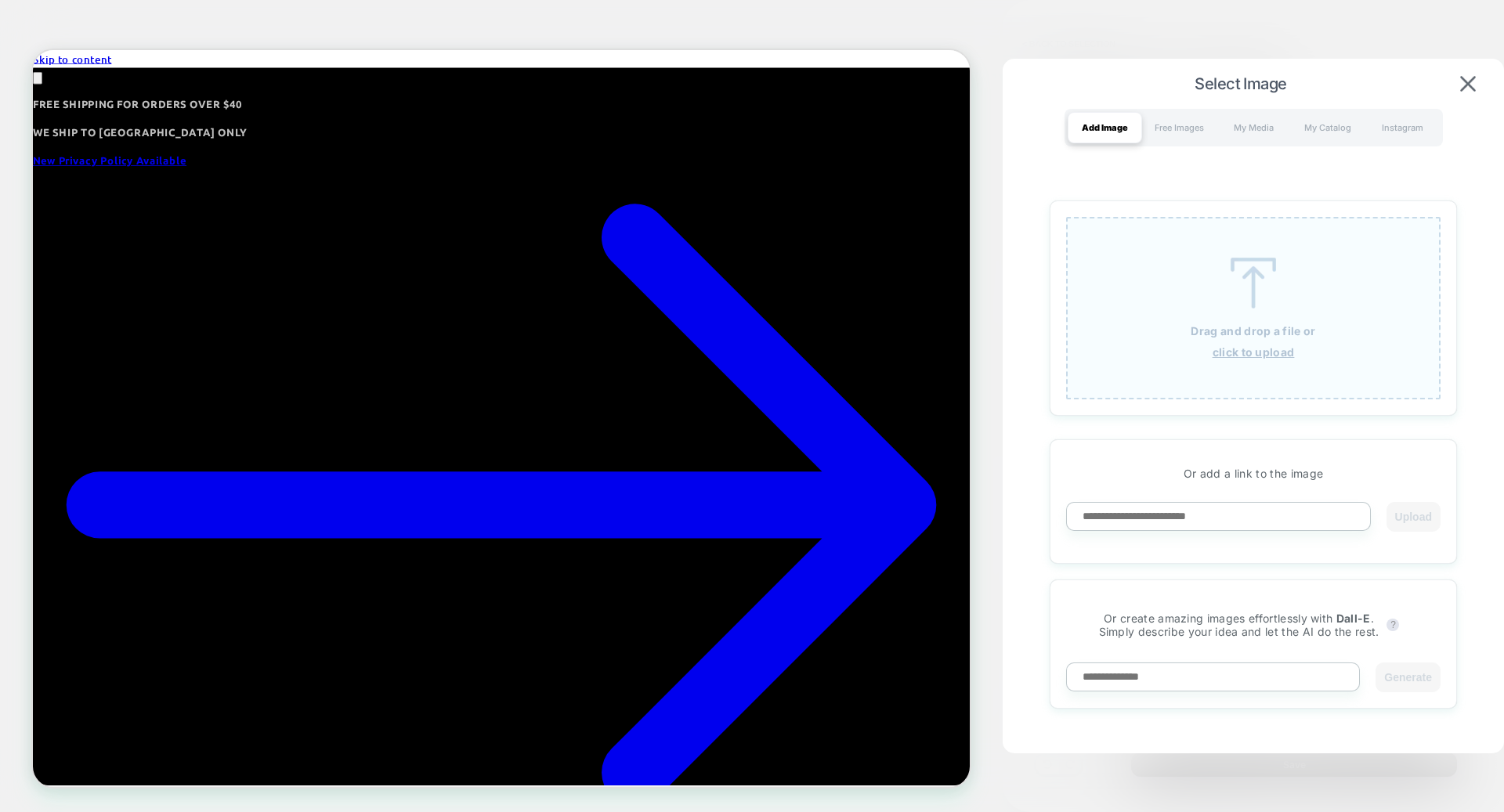
click at [1280, 281] on img at bounding box center [1253, 283] width 70 height 51
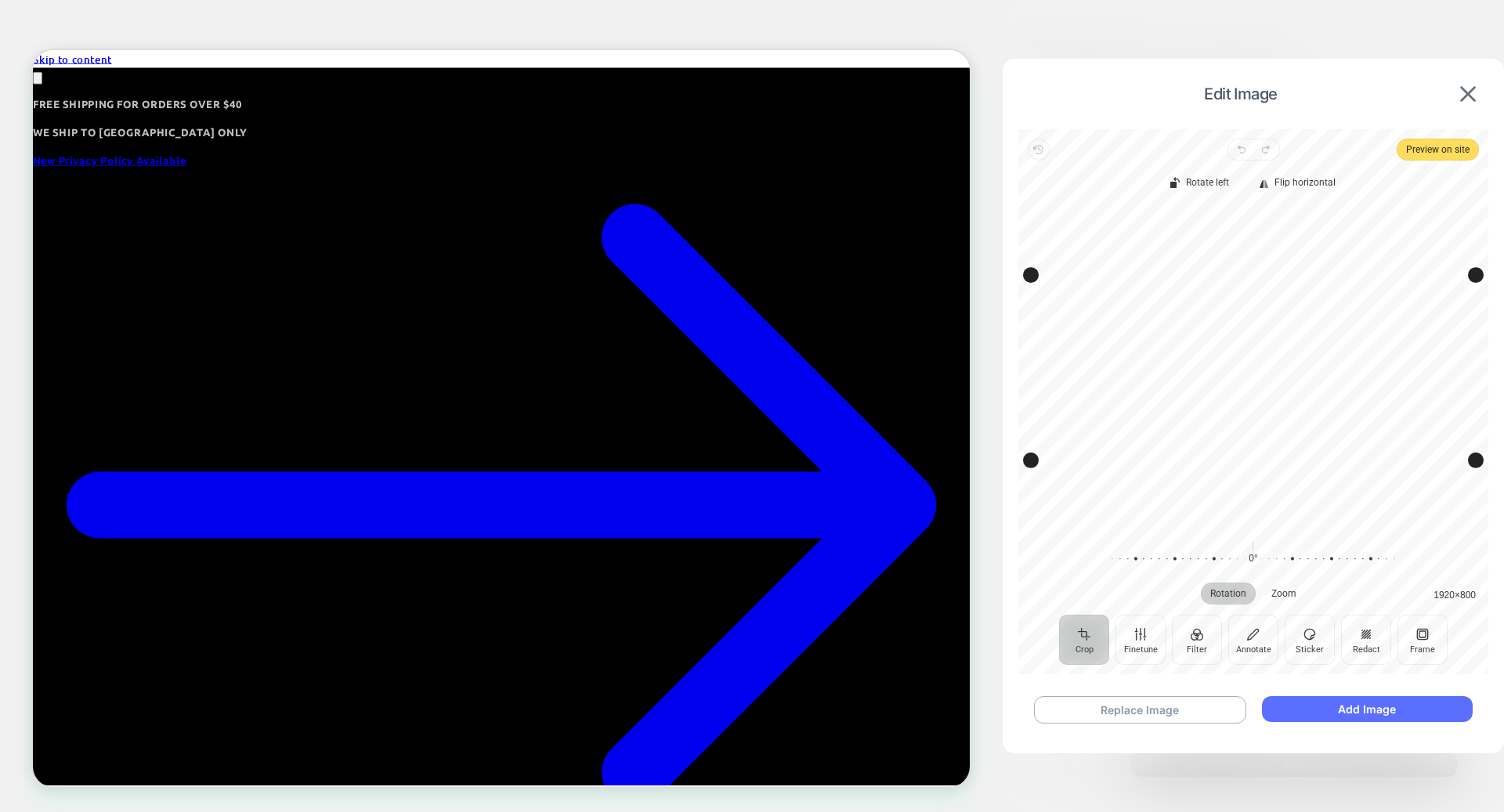
click at [1293, 701] on button "Add Image" at bounding box center [1367, 709] width 211 height 26
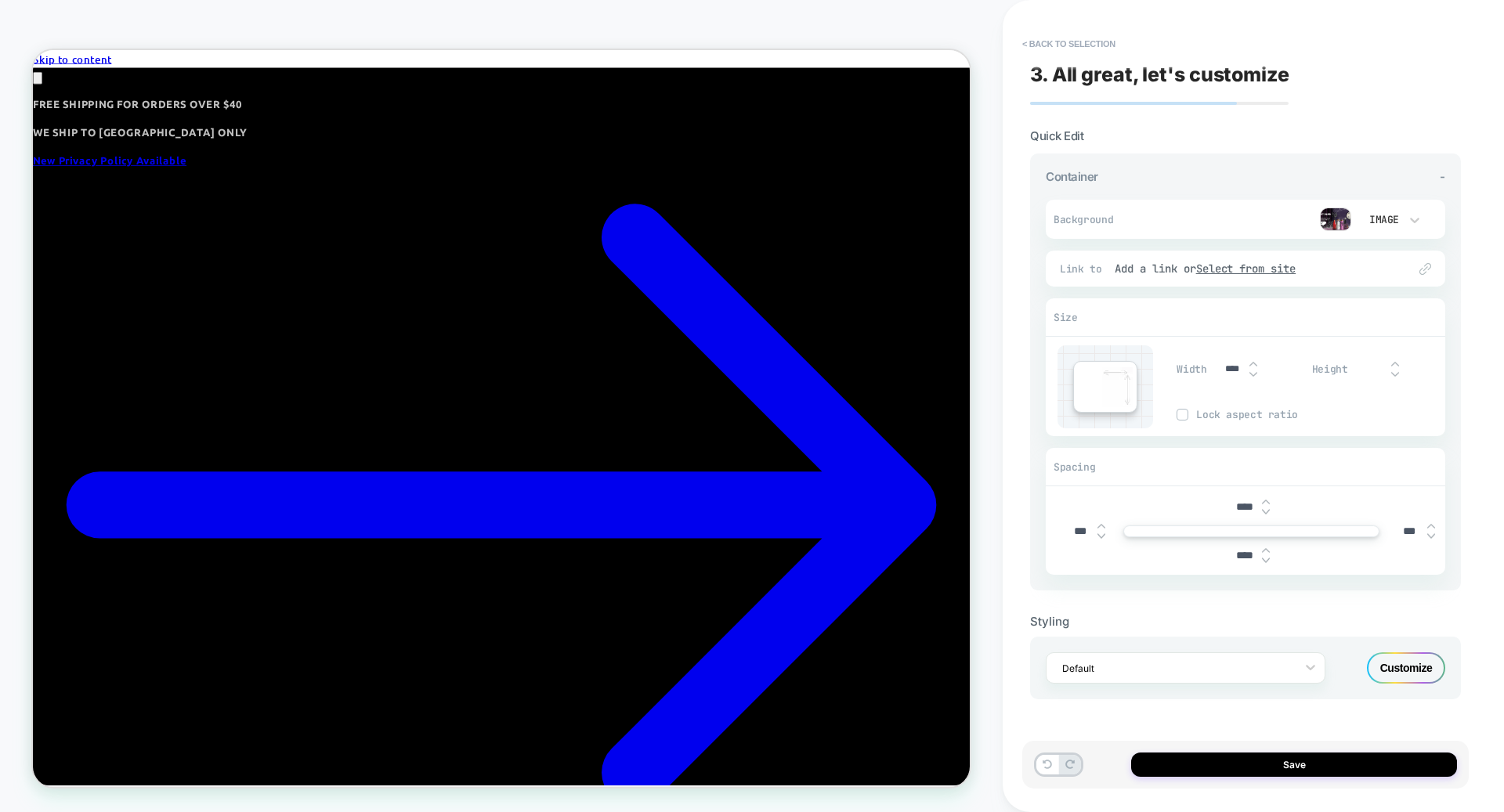
click at [1232, 502] on input "****" at bounding box center [1244, 507] width 35 height 13
type input "***"
click at [1260, 263] on u "Select from site" at bounding box center [1246, 268] width 100 height 14
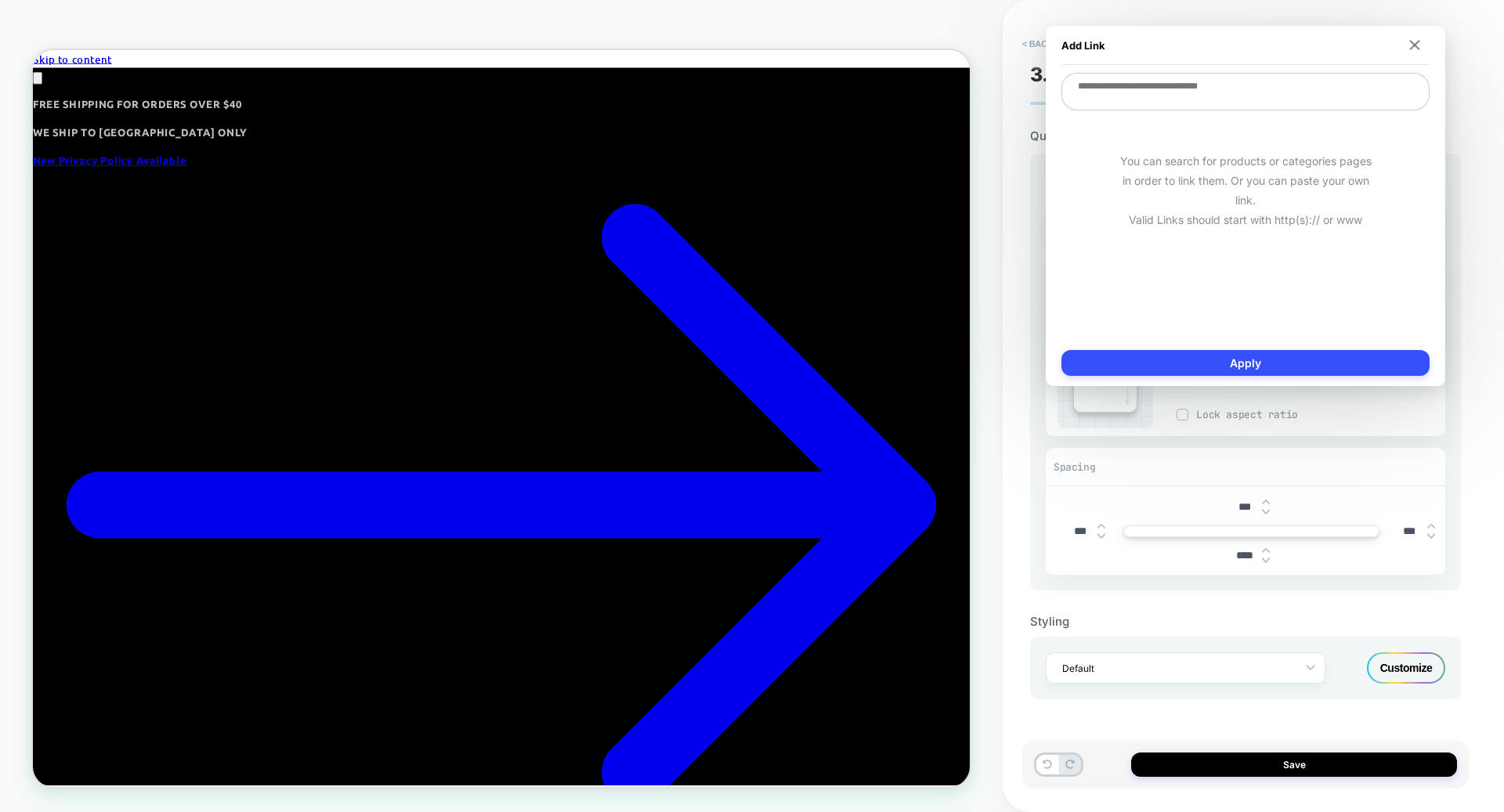
click at [1130, 97] on textarea at bounding box center [1245, 92] width 368 height 38
paste textarea "**********"
type textarea "*"
type textarea "**********"
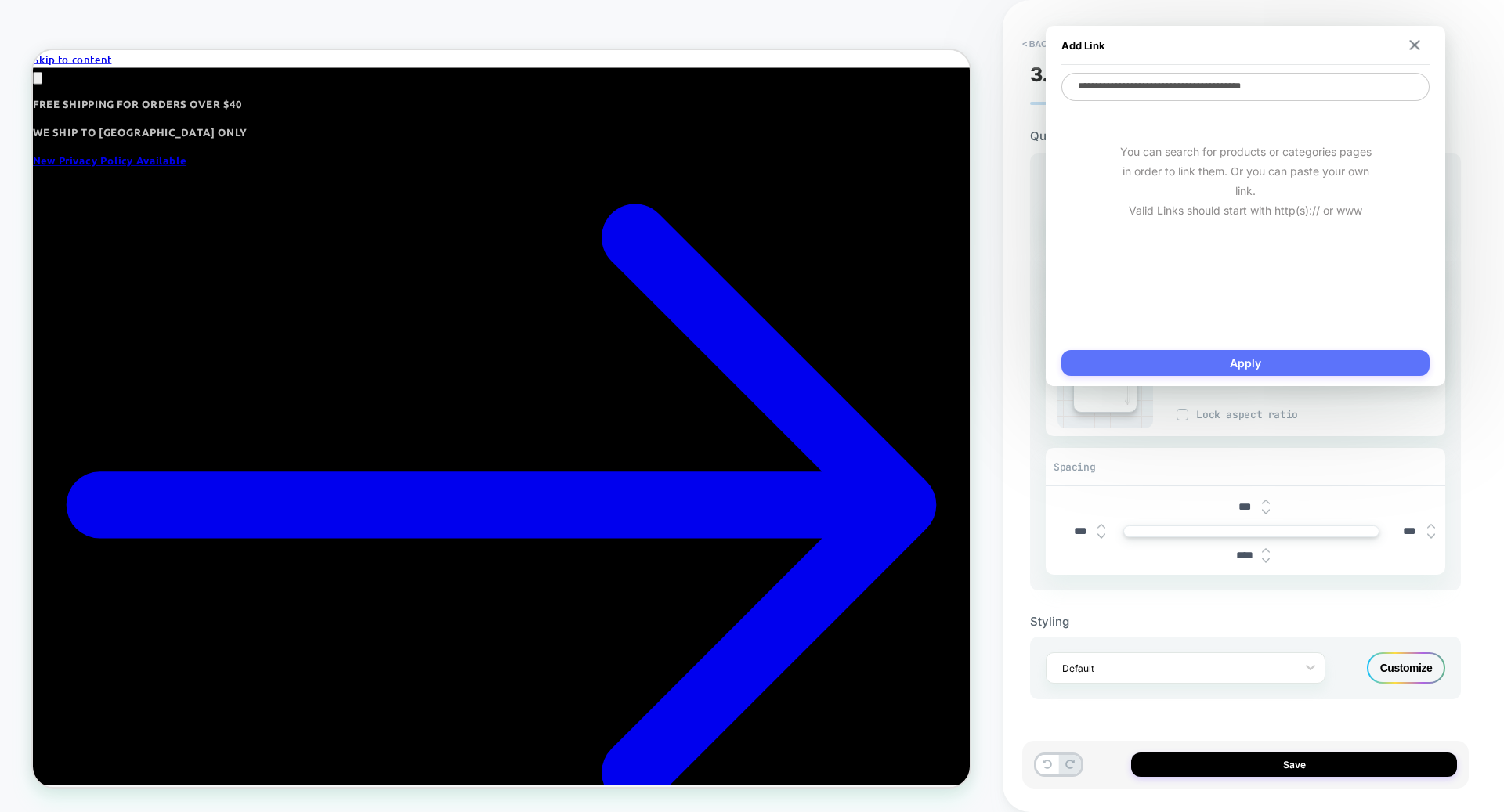
click at [1145, 363] on button "Apply" at bounding box center [1245, 362] width 368 height 26
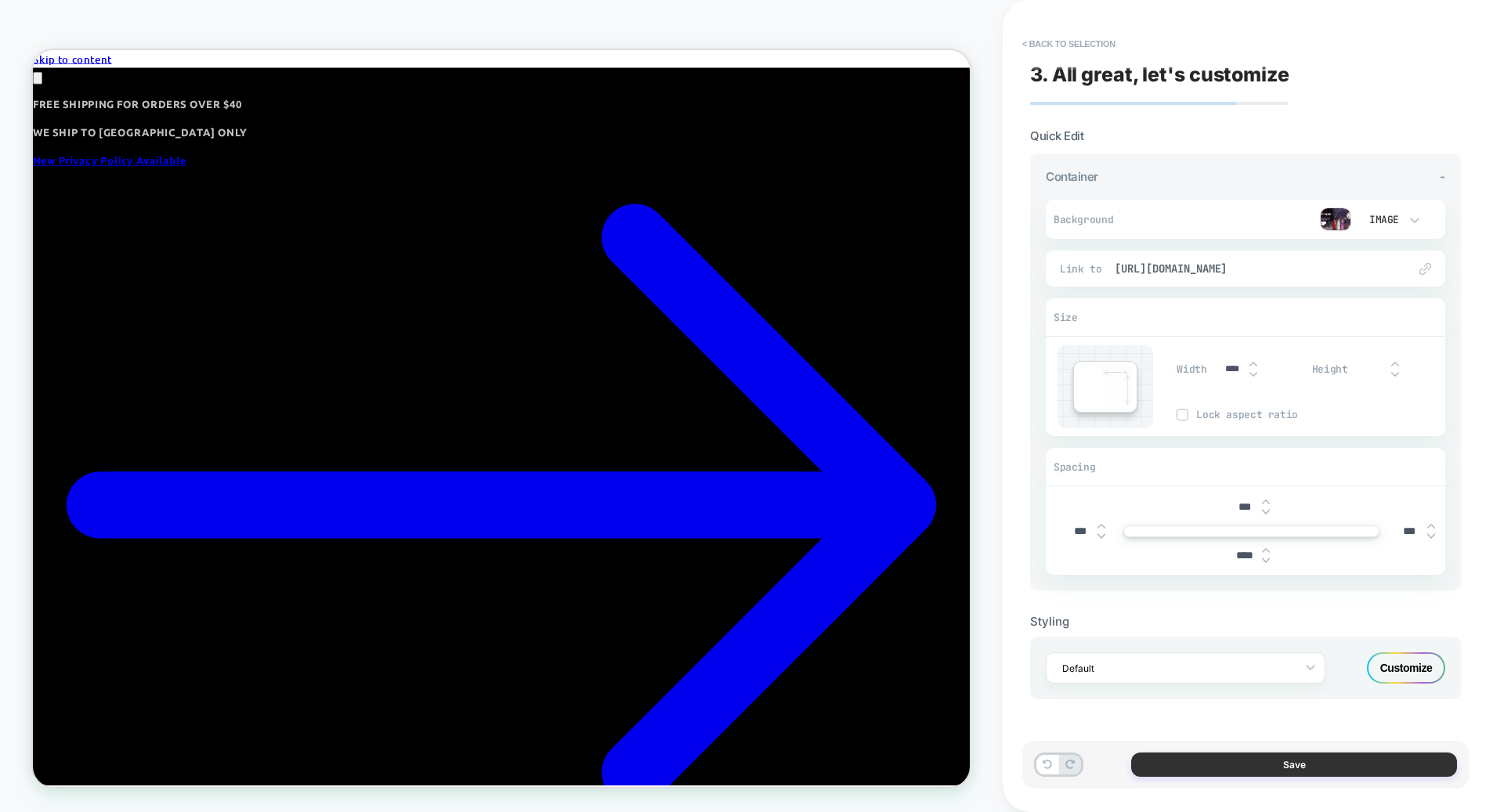
click at [1195, 762] on button "Save" at bounding box center [1294, 765] width 326 height 25
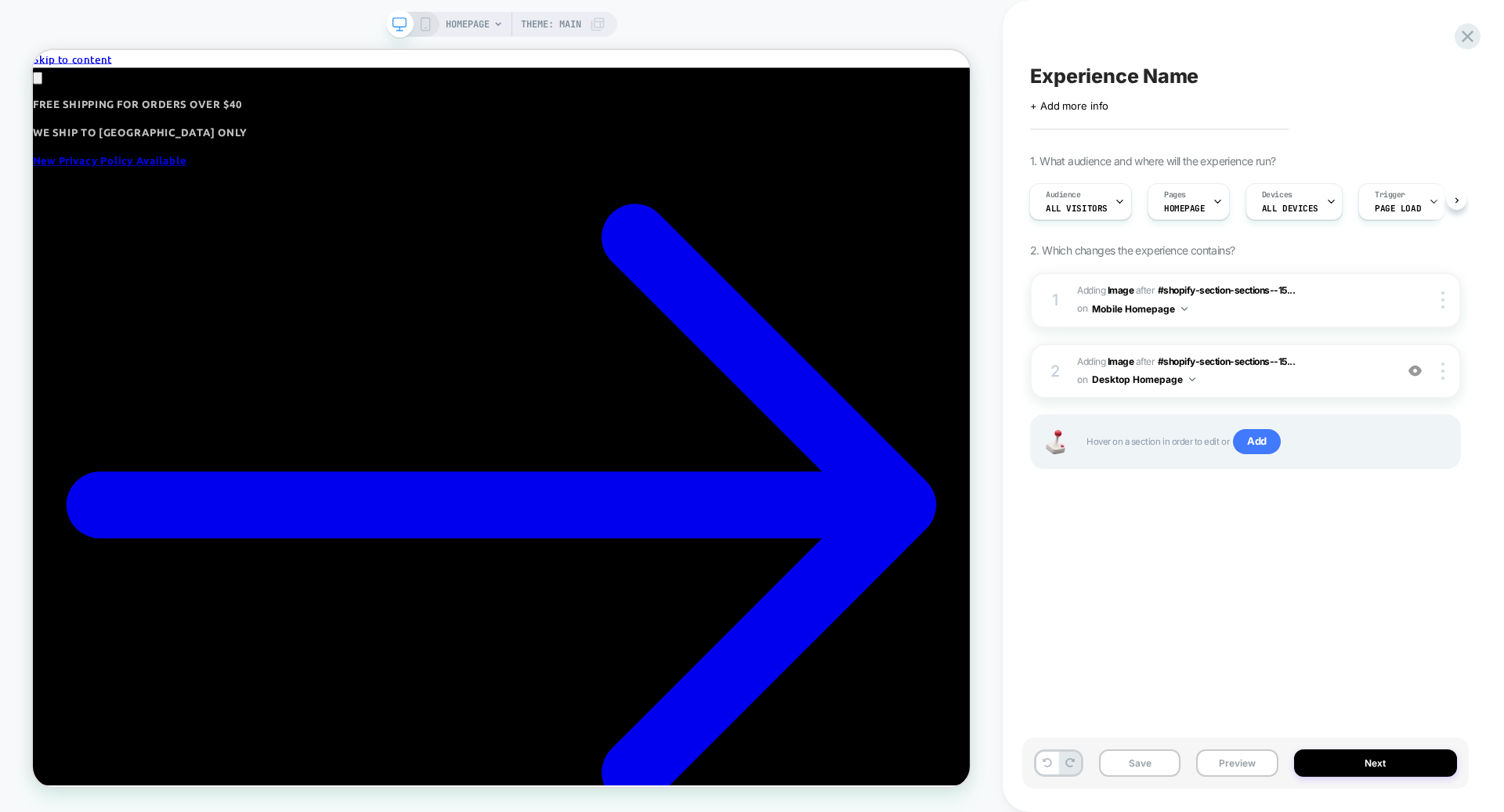
click at [1169, 67] on span "Experience Name" at bounding box center [1114, 76] width 168 height 24
type textarea "**********"
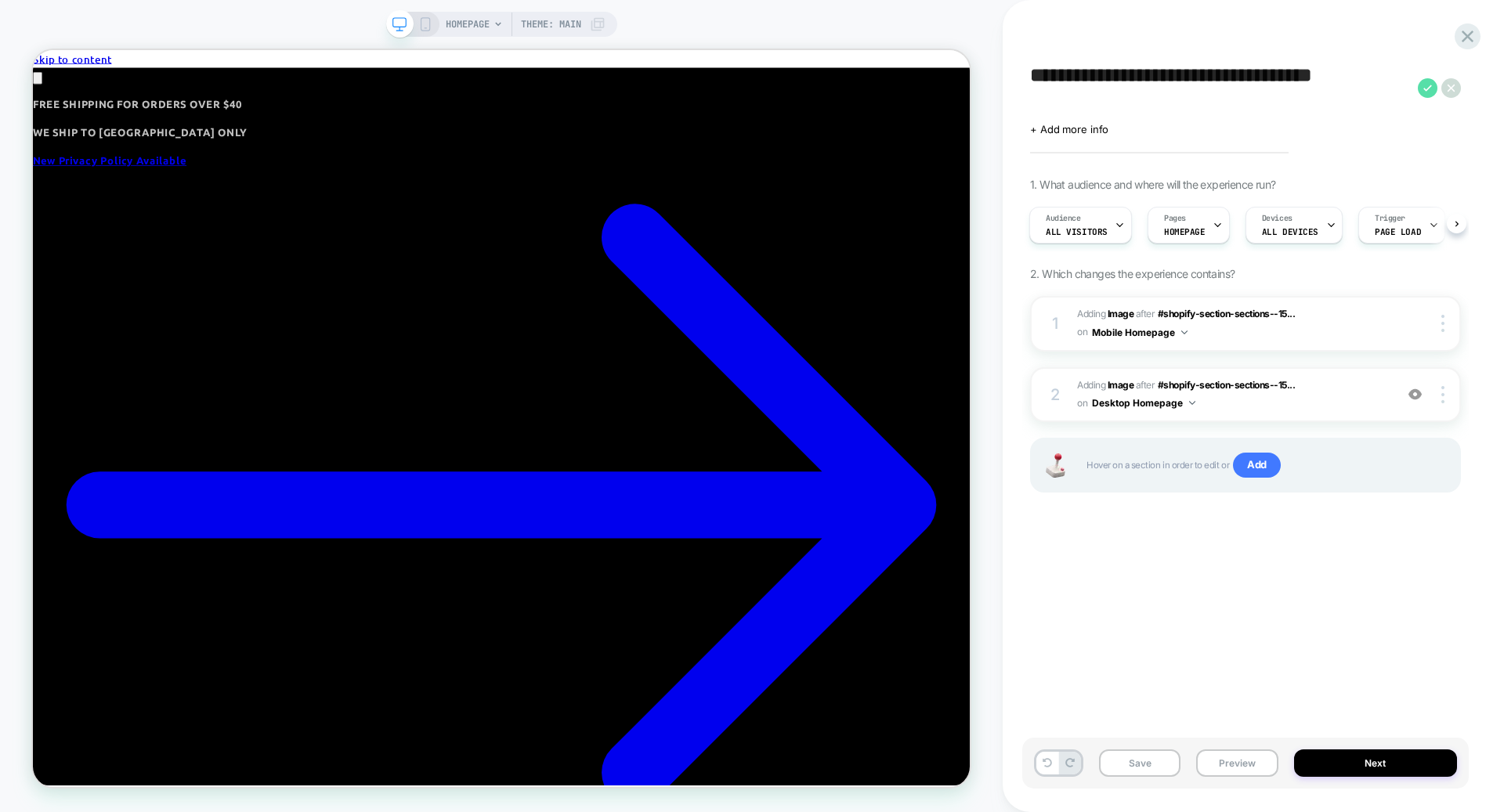
click at [1423, 88] on icon at bounding box center [1426, 87] width 9 height 7
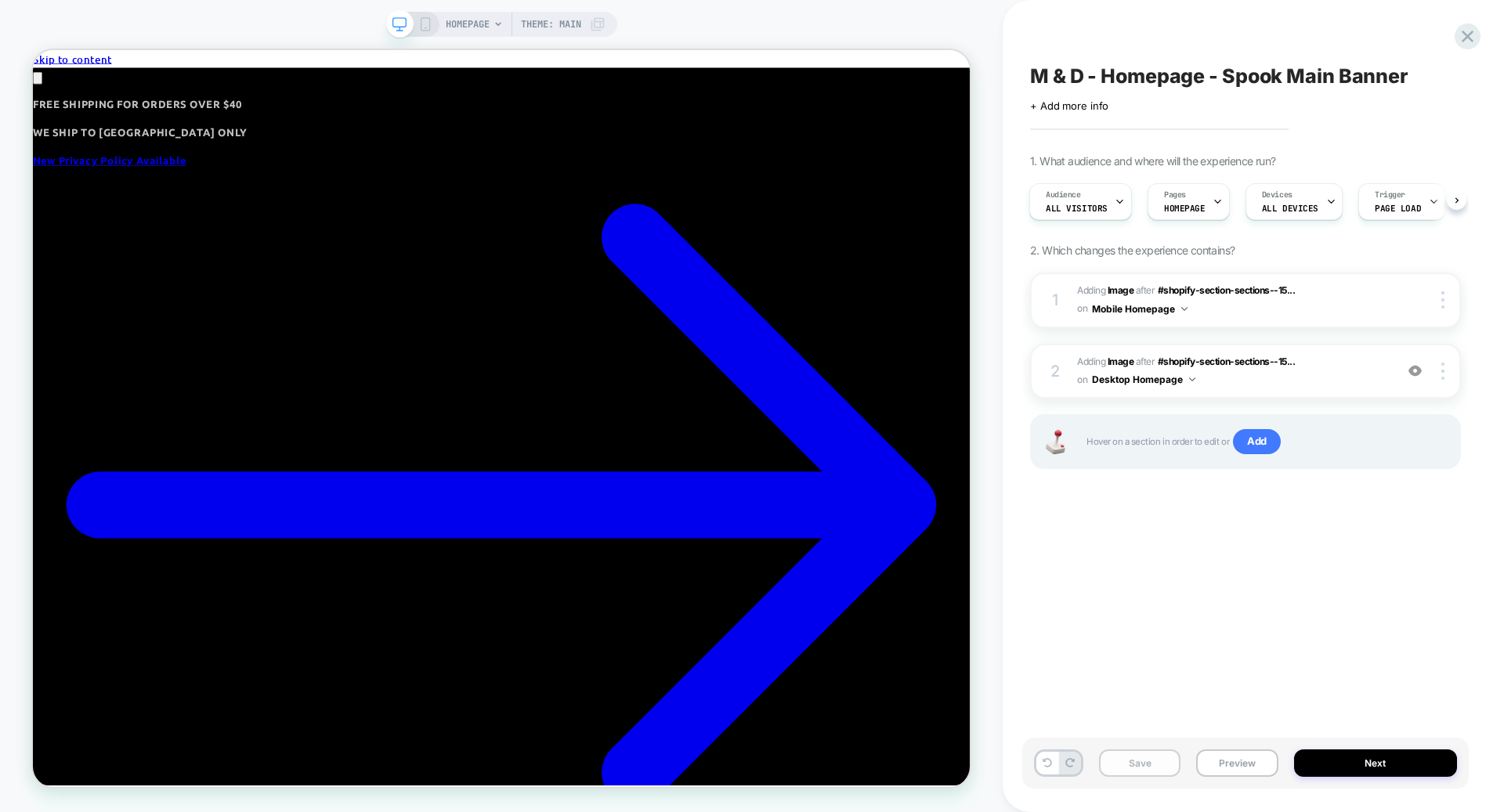
click at [1128, 773] on button "Save" at bounding box center [1140, 763] width 81 height 27
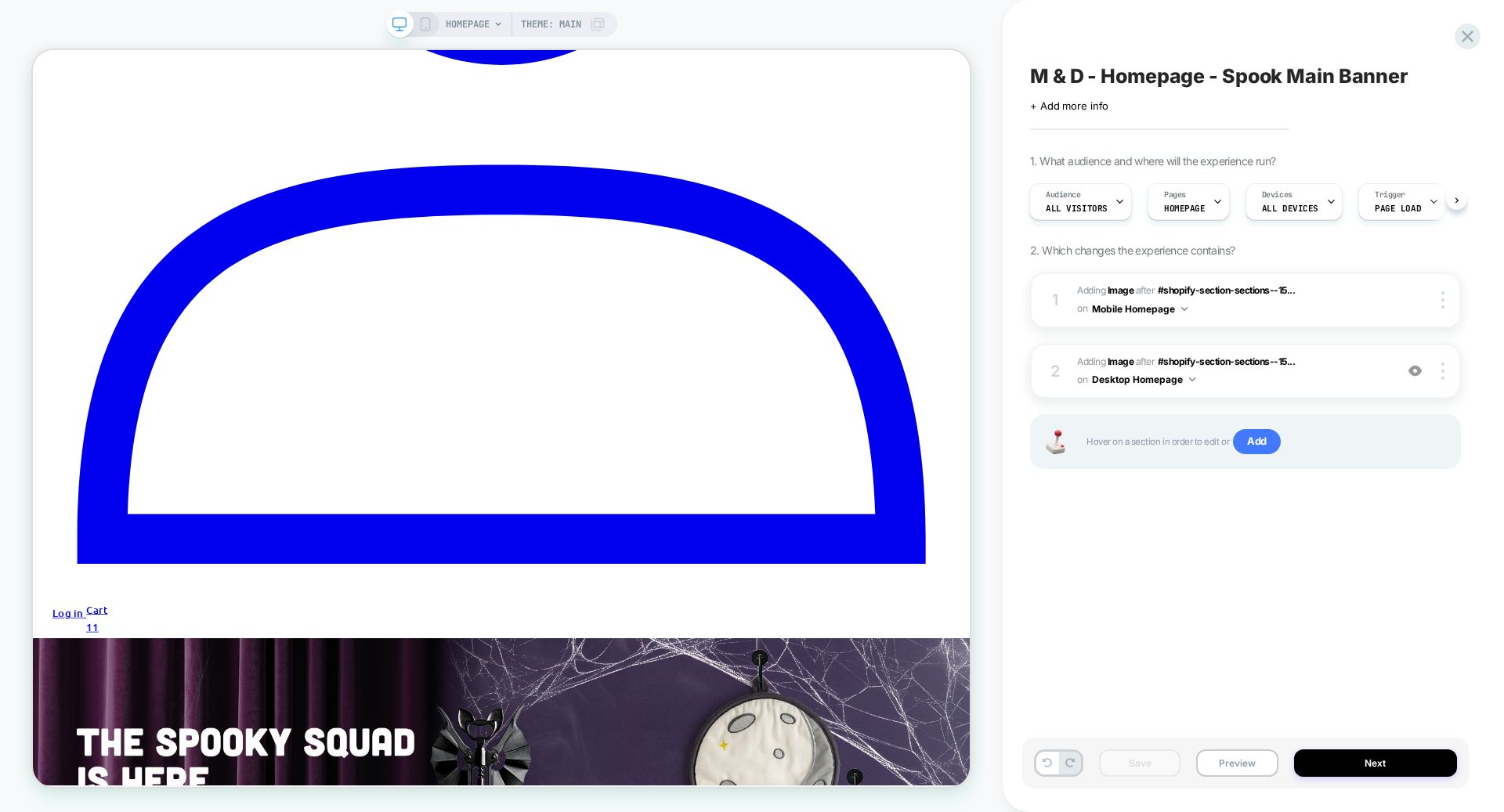
scroll to position [2025, 0]
